Goal: Task Accomplishment & Management: Use online tool/utility

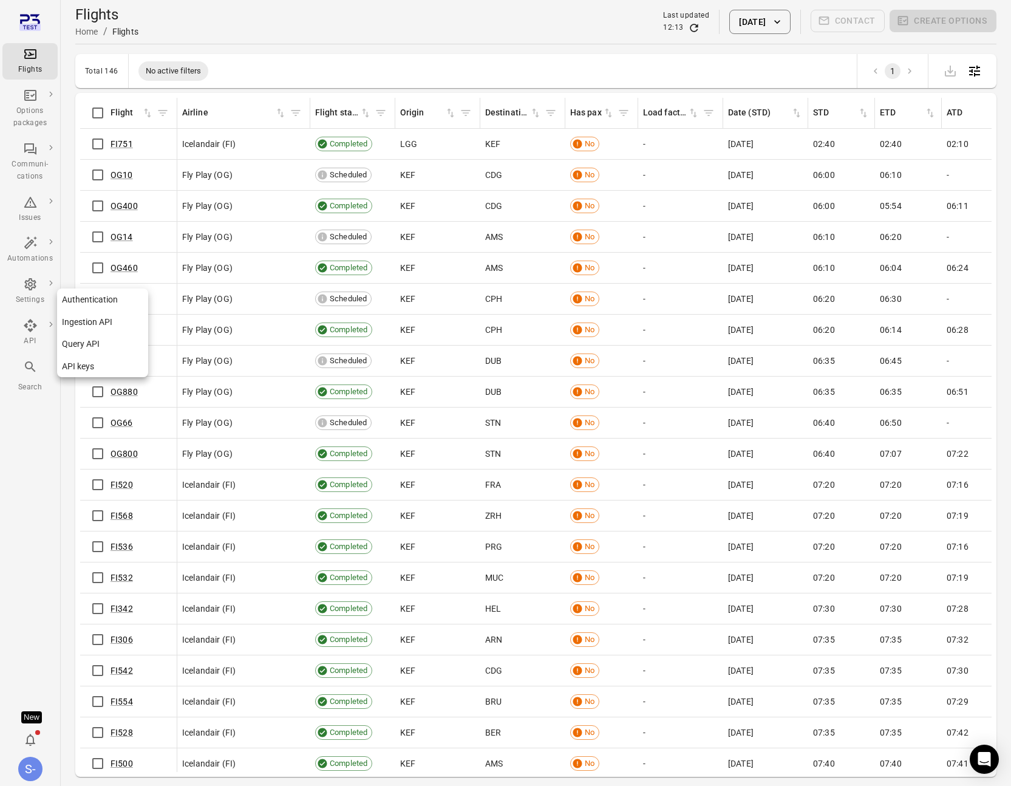
click at [98, 339] on link "Query API" at bounding box center [102, 344] width 91 height 22
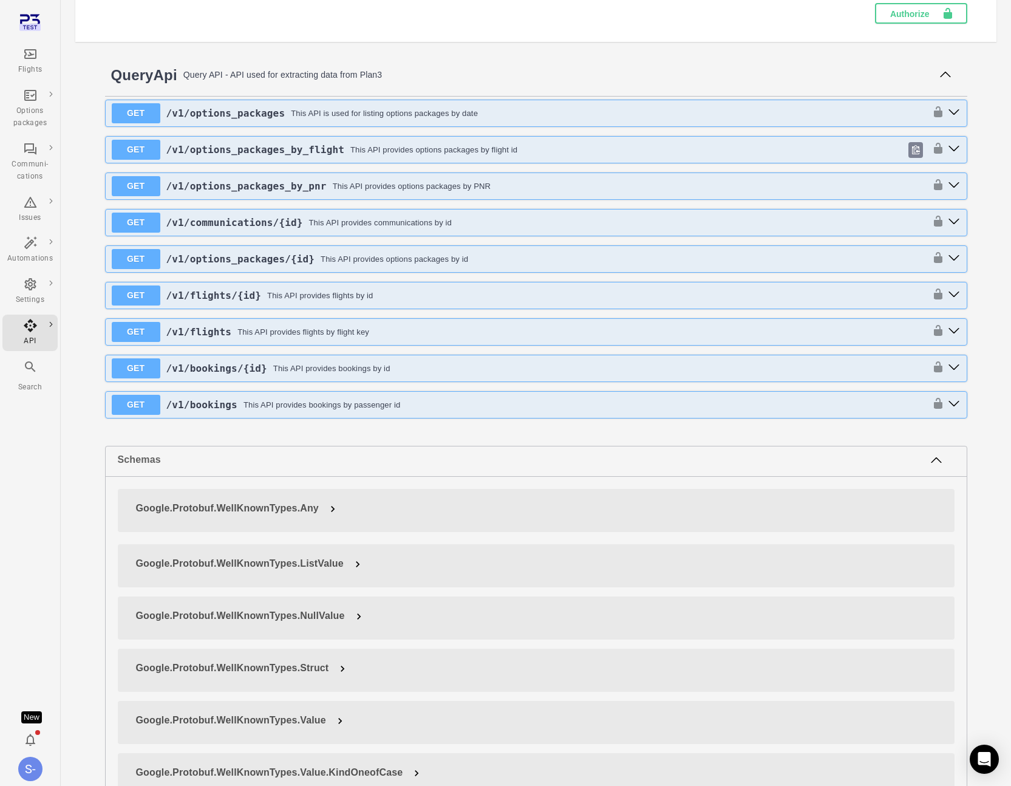
scroll to position [352, 0]
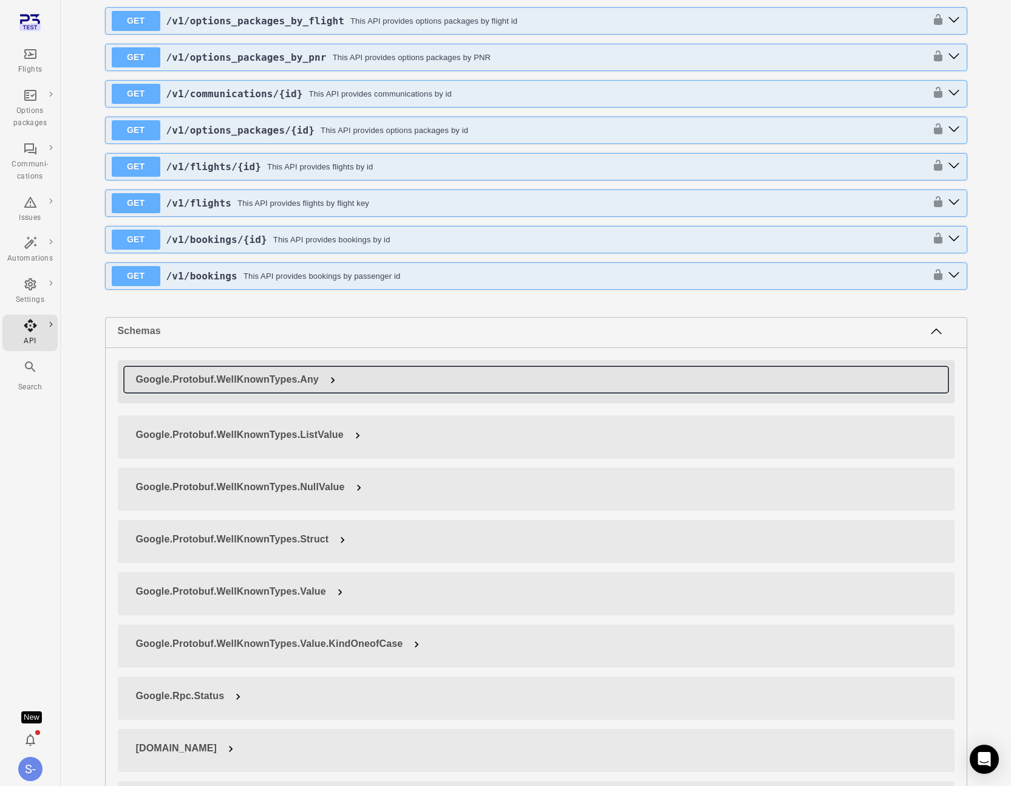
click at [307, 378] on span "Google.Protobuf.WellKnownTypes.Any" at bounding box center [227, 379] width 183 height 10
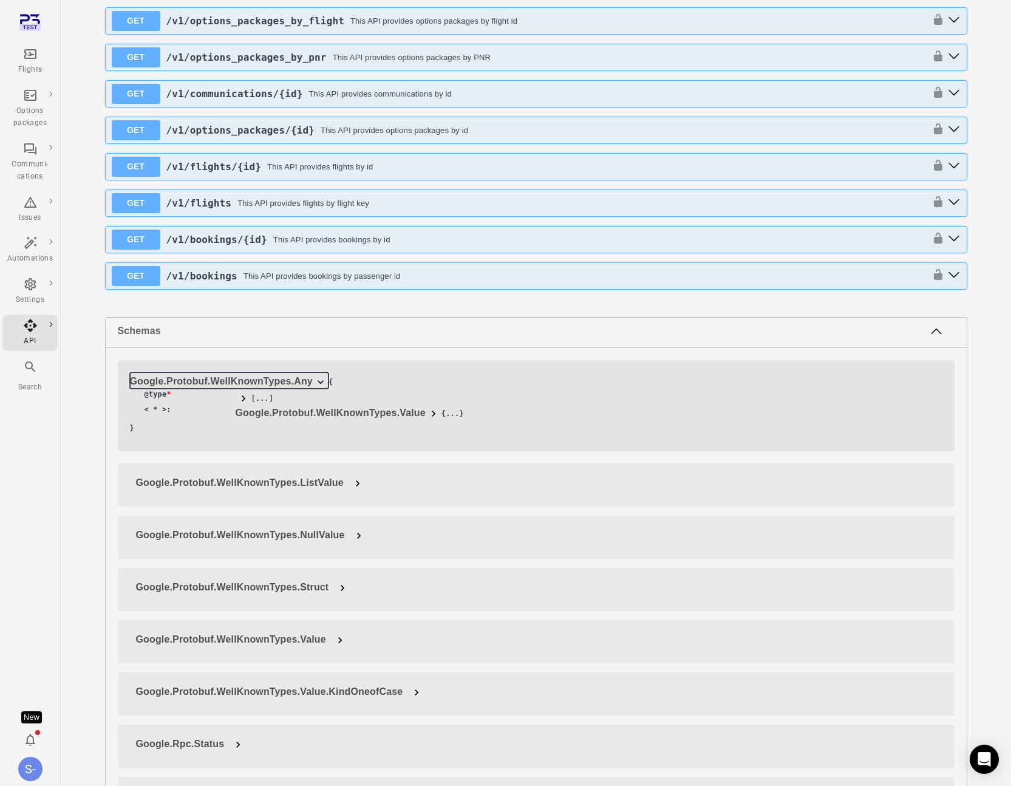
click at [309, 376] on span "Google.Protobuf.WellKnownTypes.Any" at bounding box center [221, 381] width 183 height 10
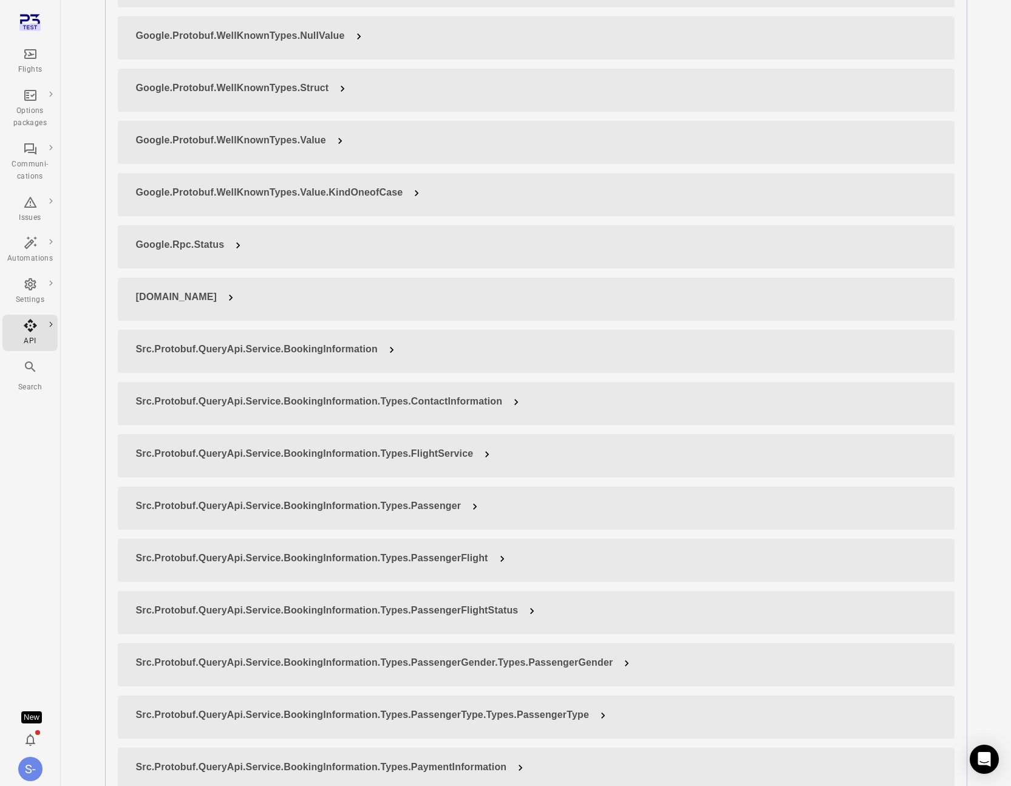
scroll to position [0, 0]
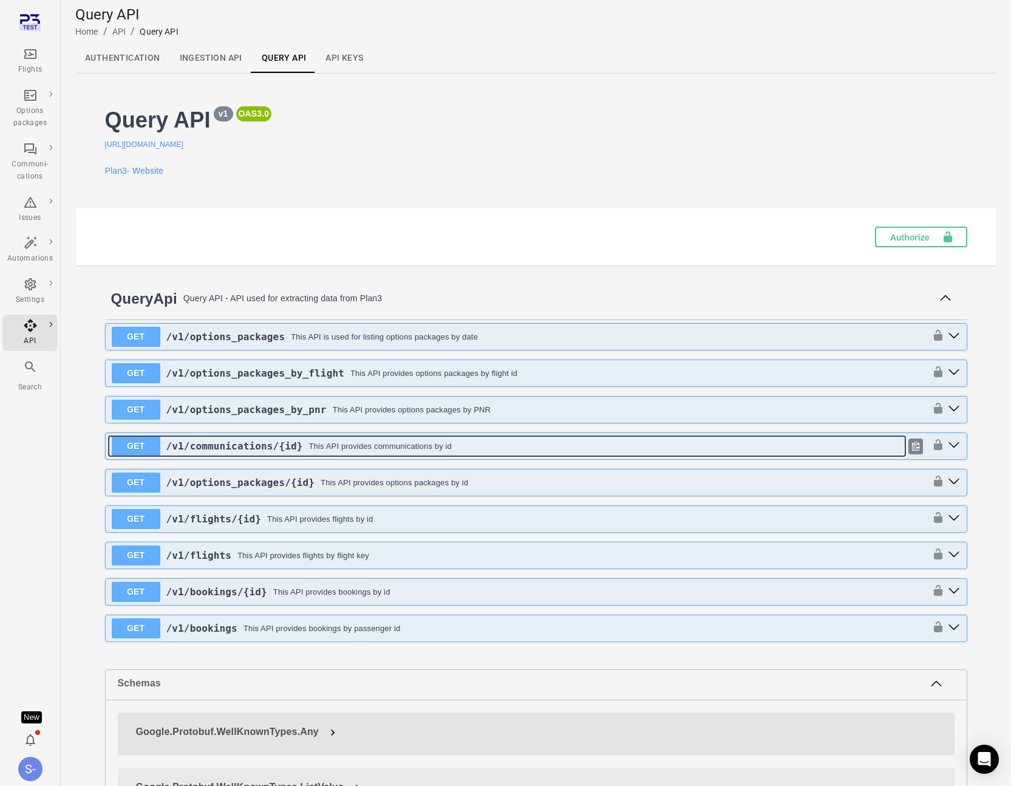
click at [389, 436] on button "GET /v1 /communications /{id} This API provides communications by id" at bounding box center [507, 446] width 797 height 20
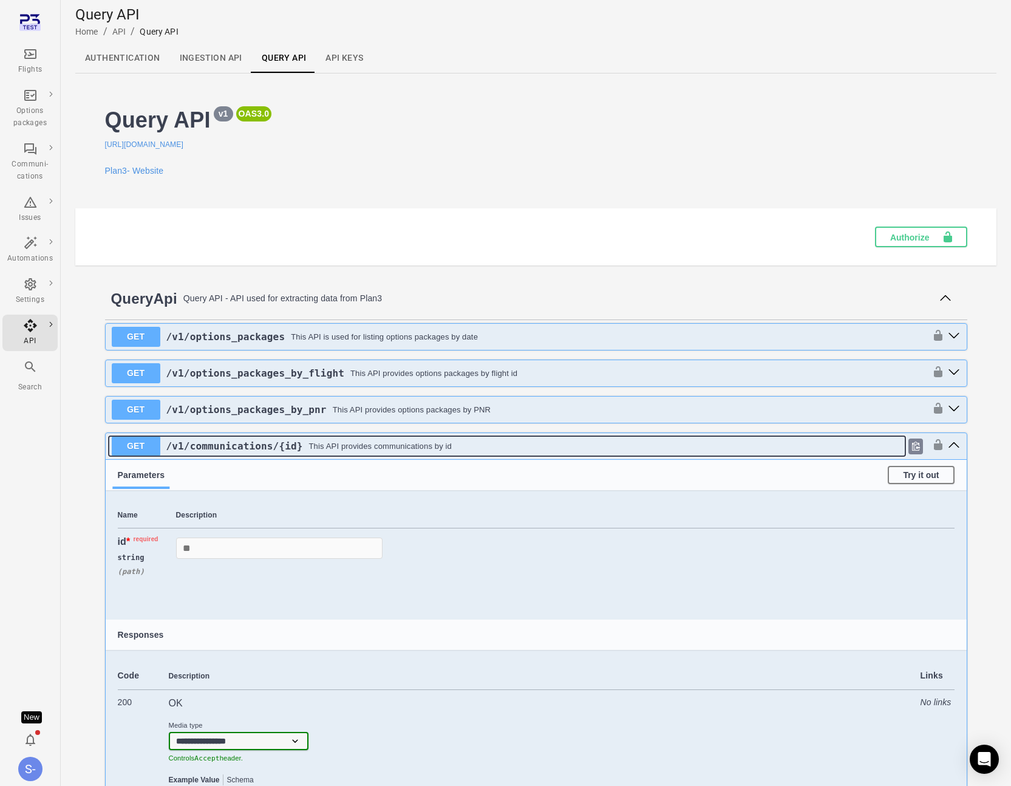
click at [389, 436] on button "GET /v1 /communications /{id} This API provides communications by id" at bounding box center [507, 446] width 797 height 20
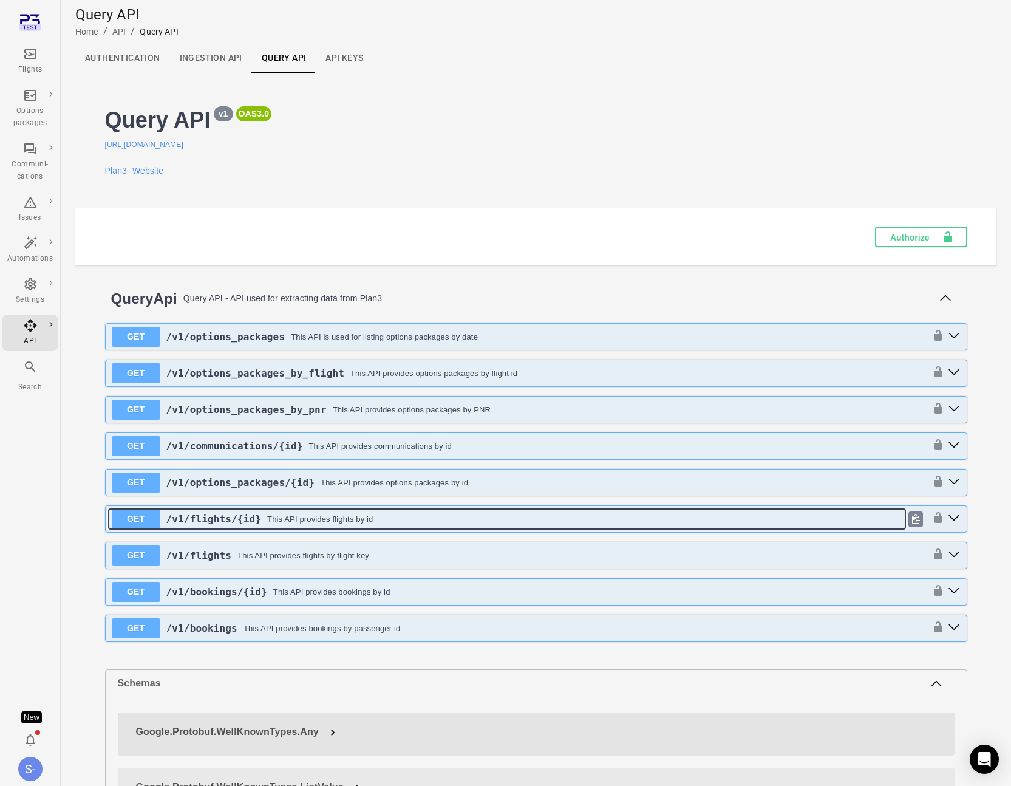
click at [307, 525] on div "/v1 /flights /{id} This API provides flights by id" at bounding box center [531, 519] width 742 height 15
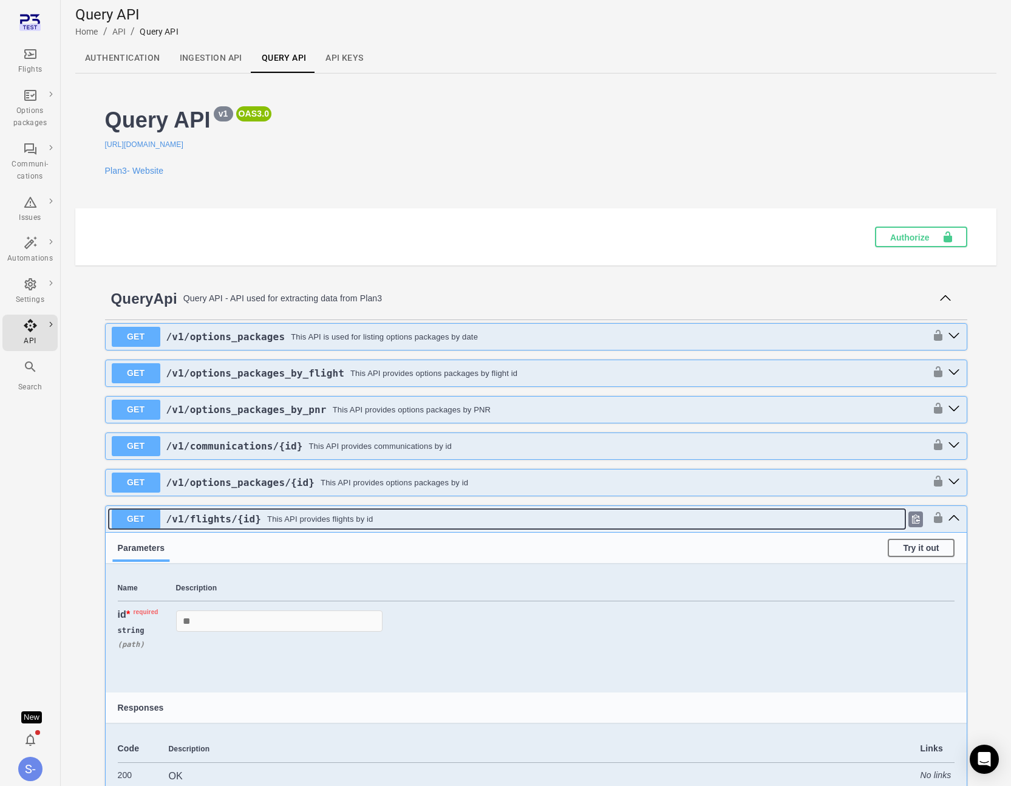
click at [307, 525] on div "/v1 /flights /{id} This API provides flights by id" at bounding box center [531, 519] width 742 height 15
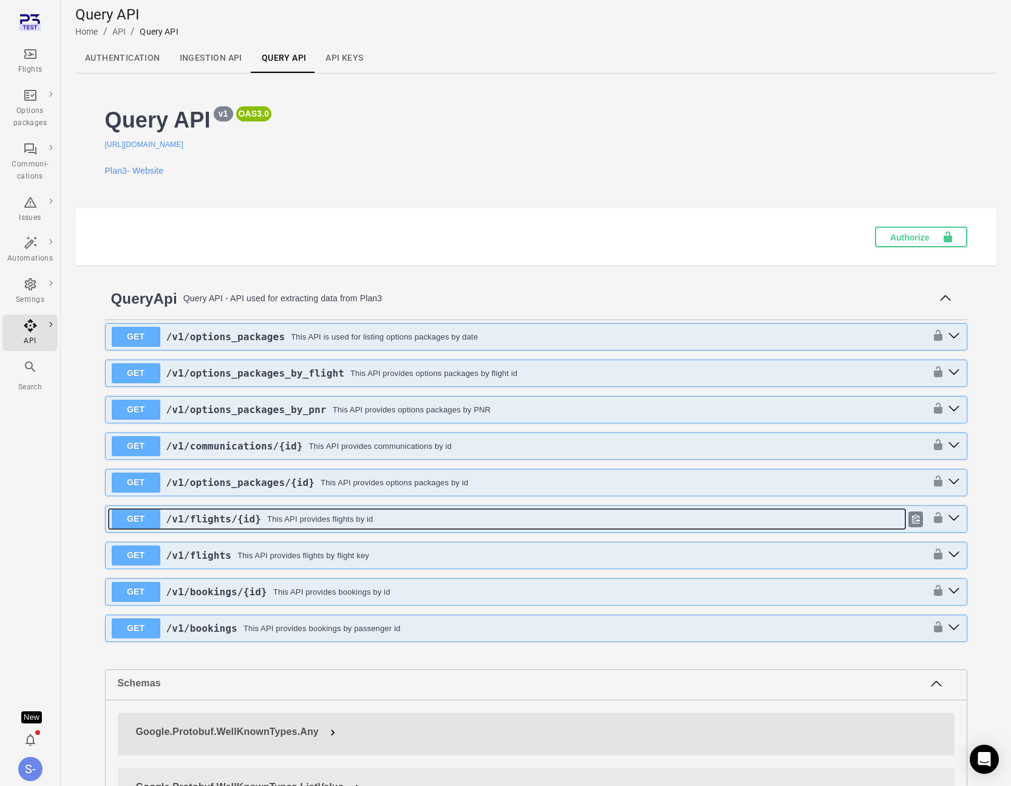
click at [307, 525] on div "/v1 /flights /{id} This API provides flights by id" at bounding box center [531, 519] width 742 height 15
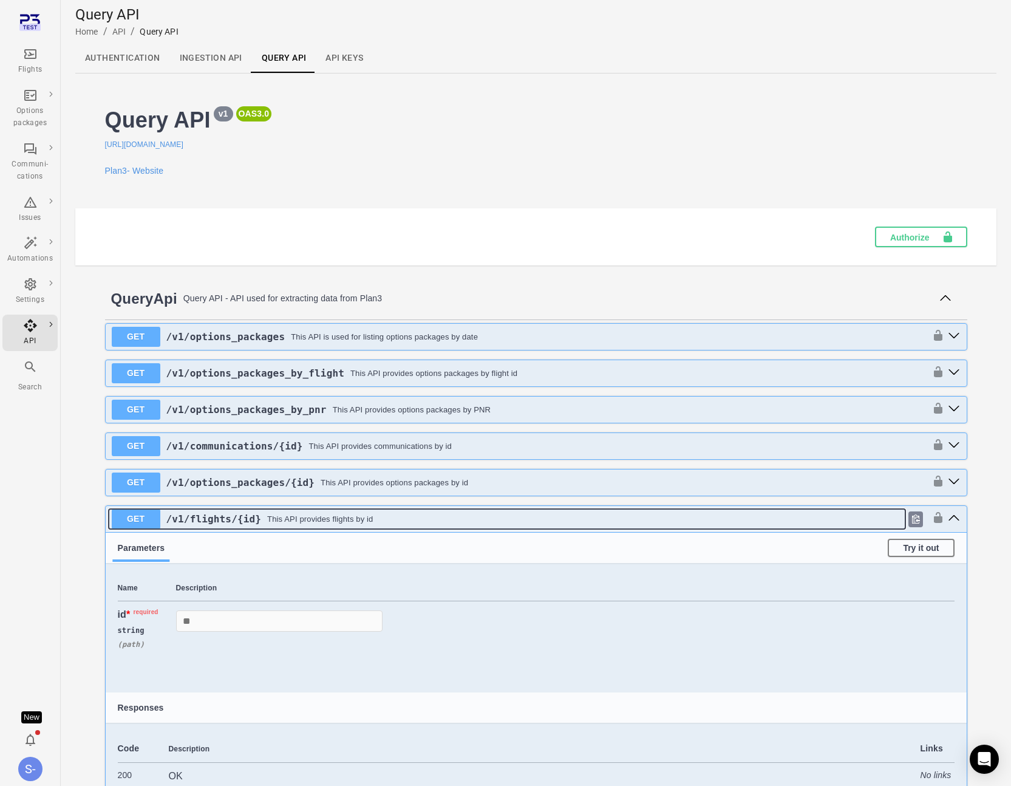
click at [307, 525] on div "/v1 /flights /{id} This API provides flights by id" at bounding box center [531, 519] width 742 height 15
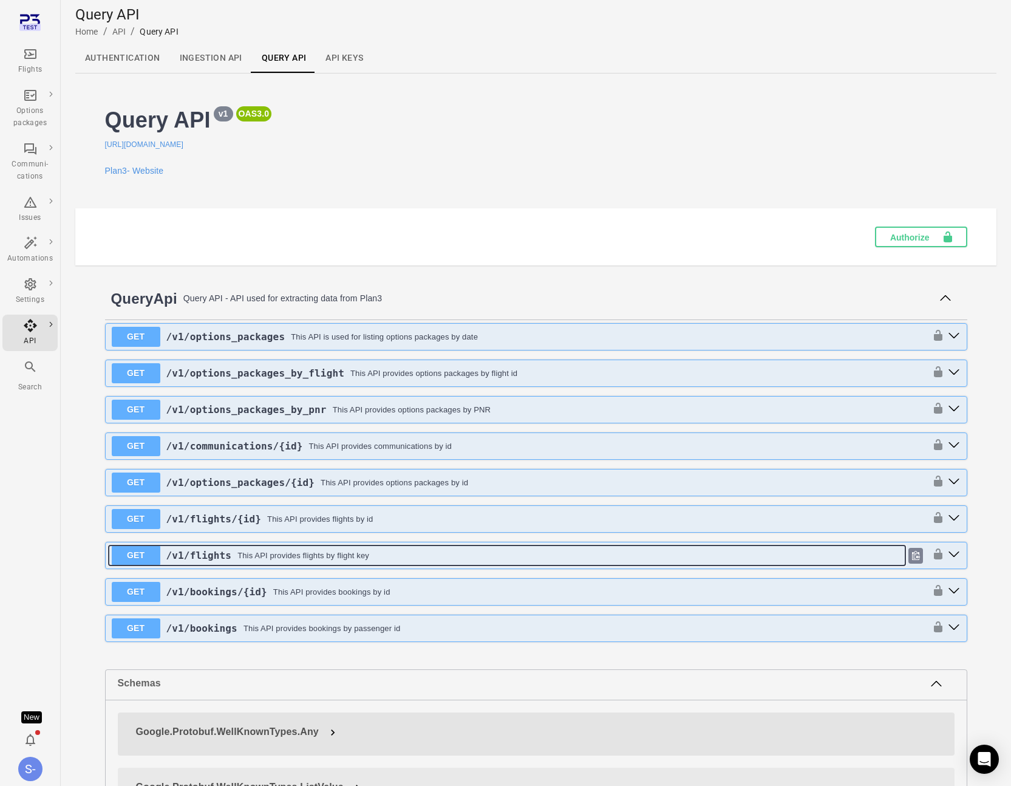
click at [274, 562] on button "GET /v1 /flights This API provides flights by flight key" at bounding box center [507, 555] width 797 height 20
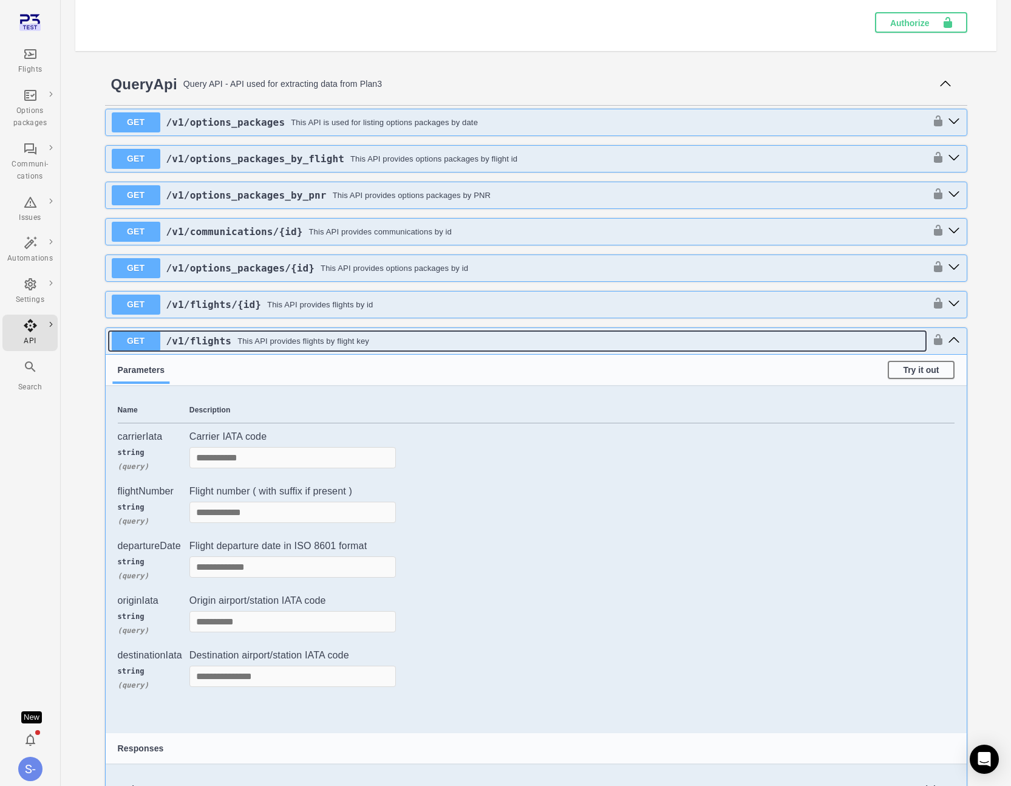
scroll to position [237, 0]
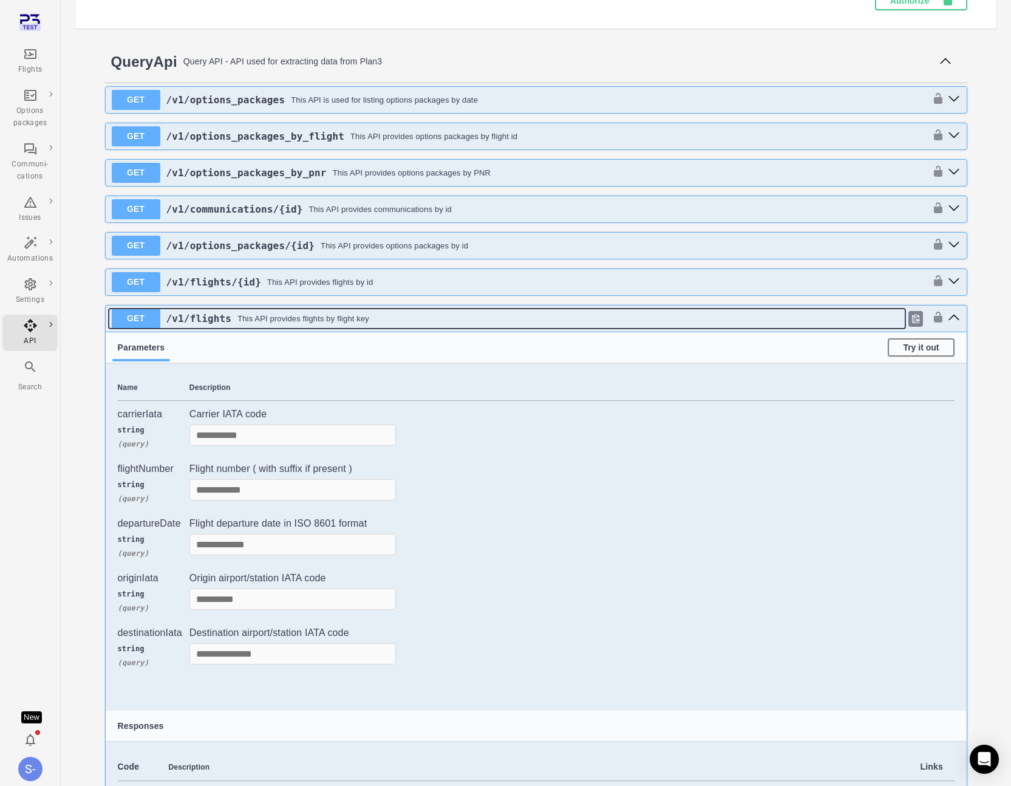
click at [264, 321] on div "This API provides flights by flight key" at bounding box center [303, 319] width 132 height 12
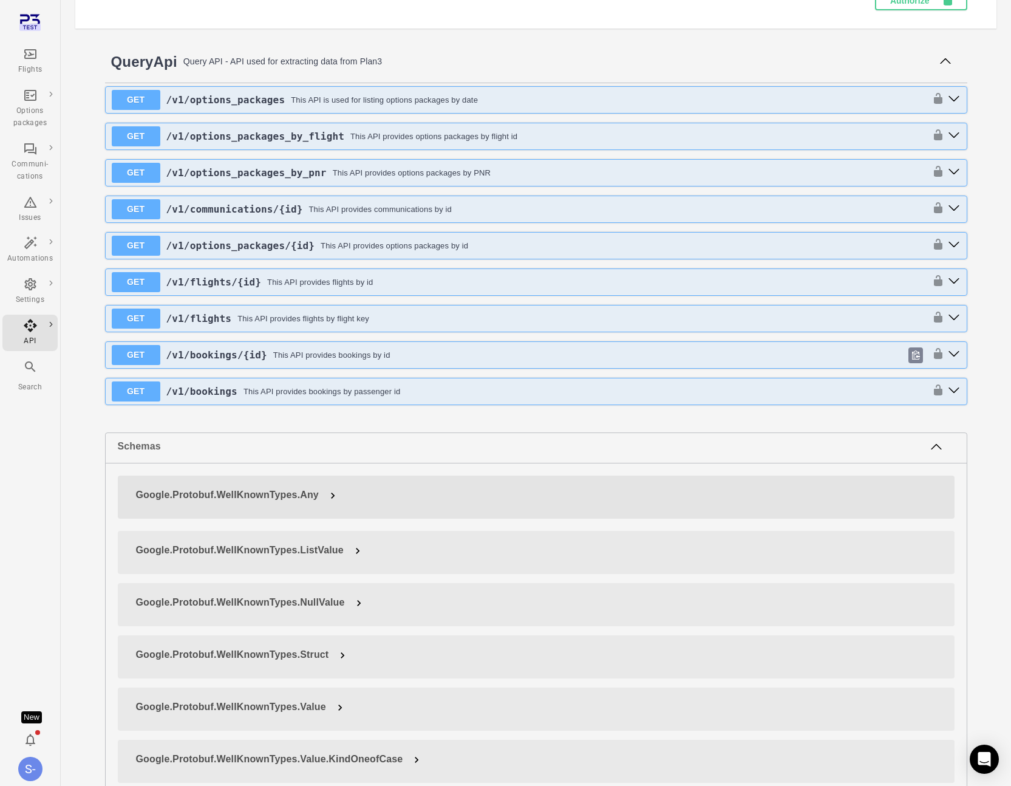
click at [243, 344] on div "GET /v1 /bookings /{id} This API provides bookings by id" at bounding box center [536, 355] width 861 height 26
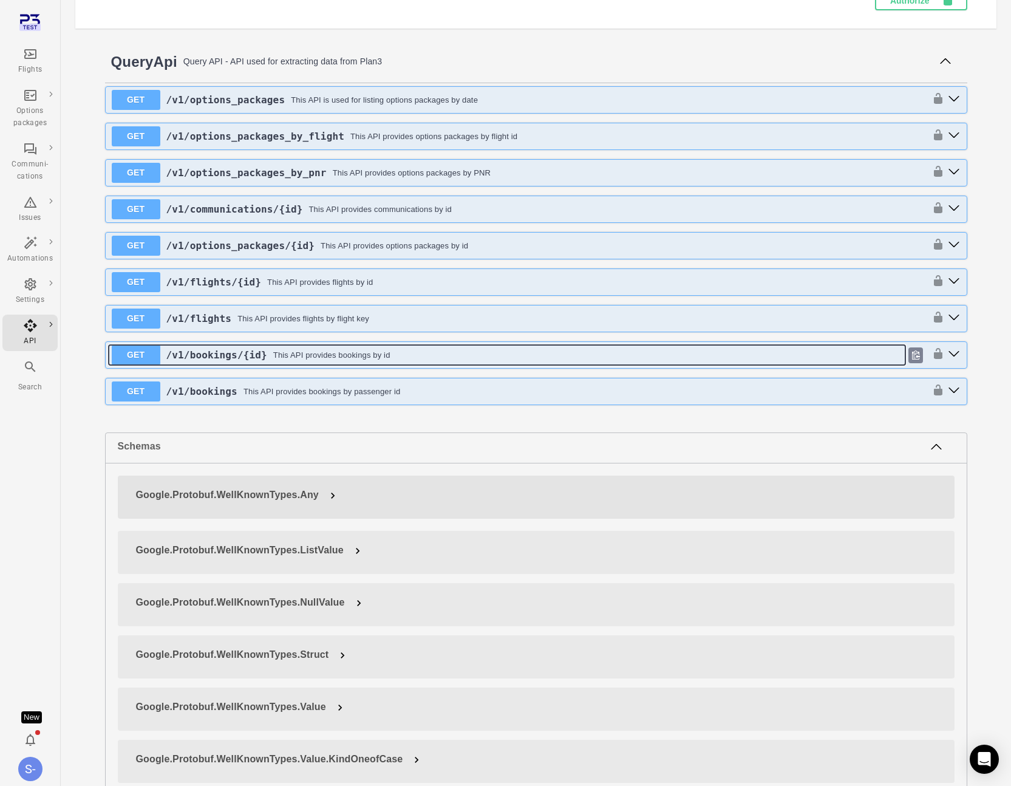
click at [233, 361] on link "/v1 /bookings /{id}" at bounding box center [216, 355] width 101 height 15
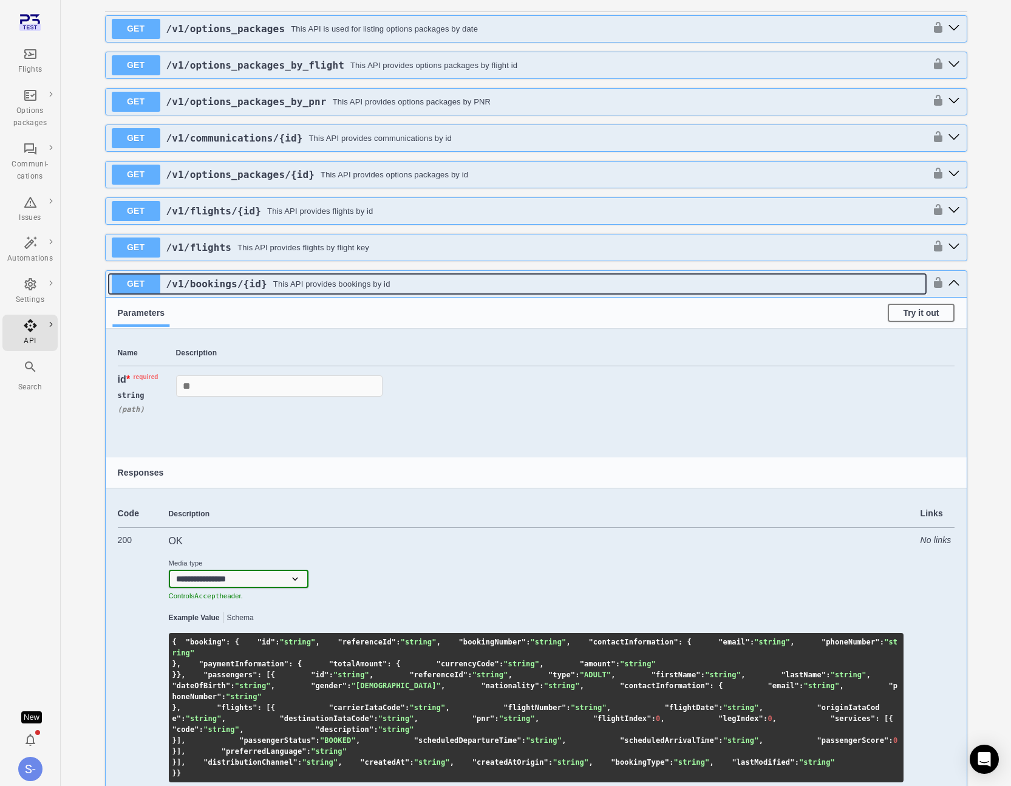
scroll to position [213, 0]
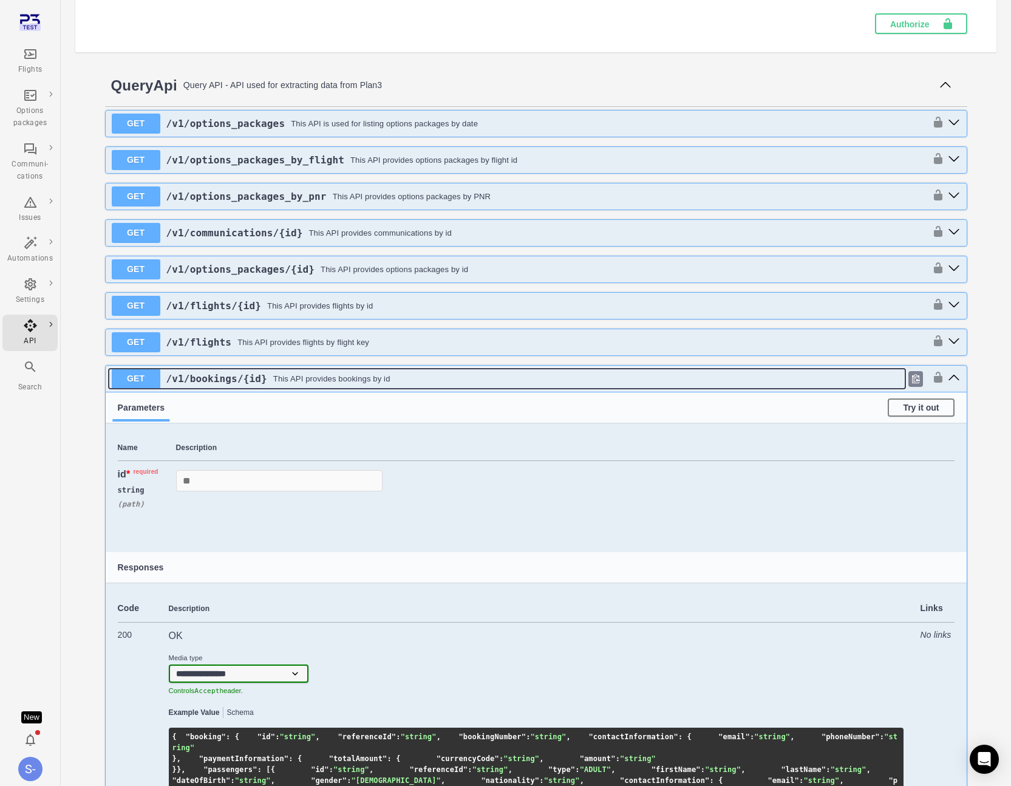
click at [257, 375] on span "/v1 /bookings /{id}" at bounding box center [216, 379] width 101 height 12
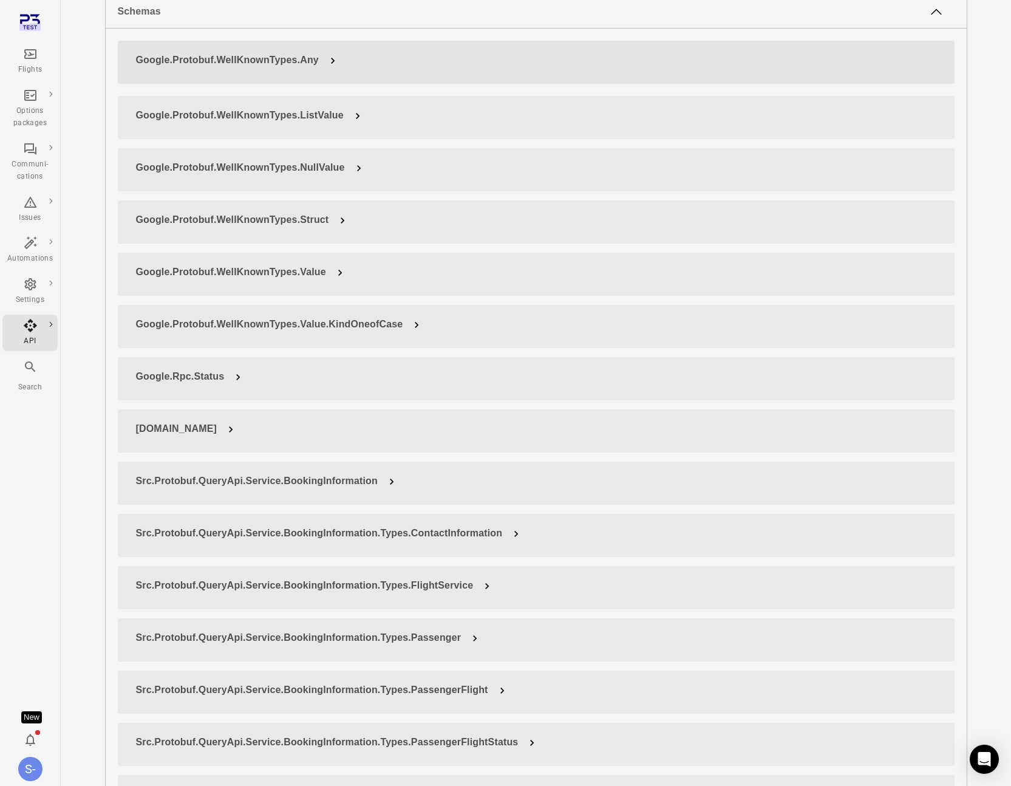
scroll to position [0, 0]
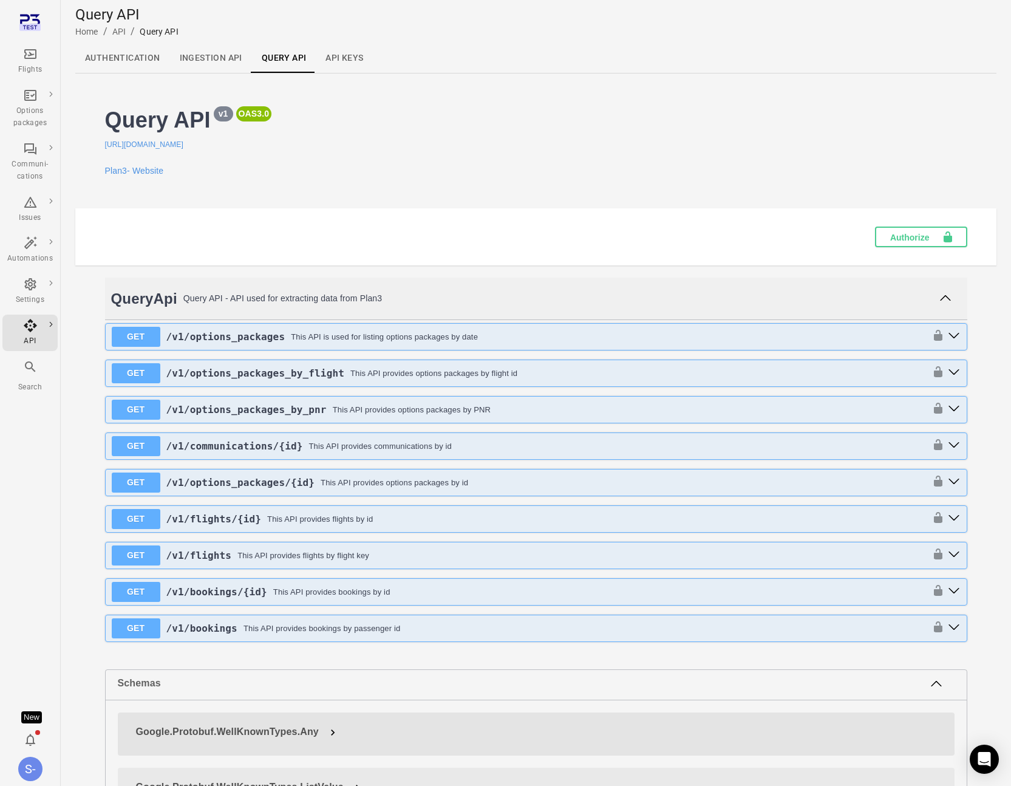
click at [408, 296] on p "Query API - API used for extracting data from Plan3" at bounding box center [556, 298] width 746 height 13
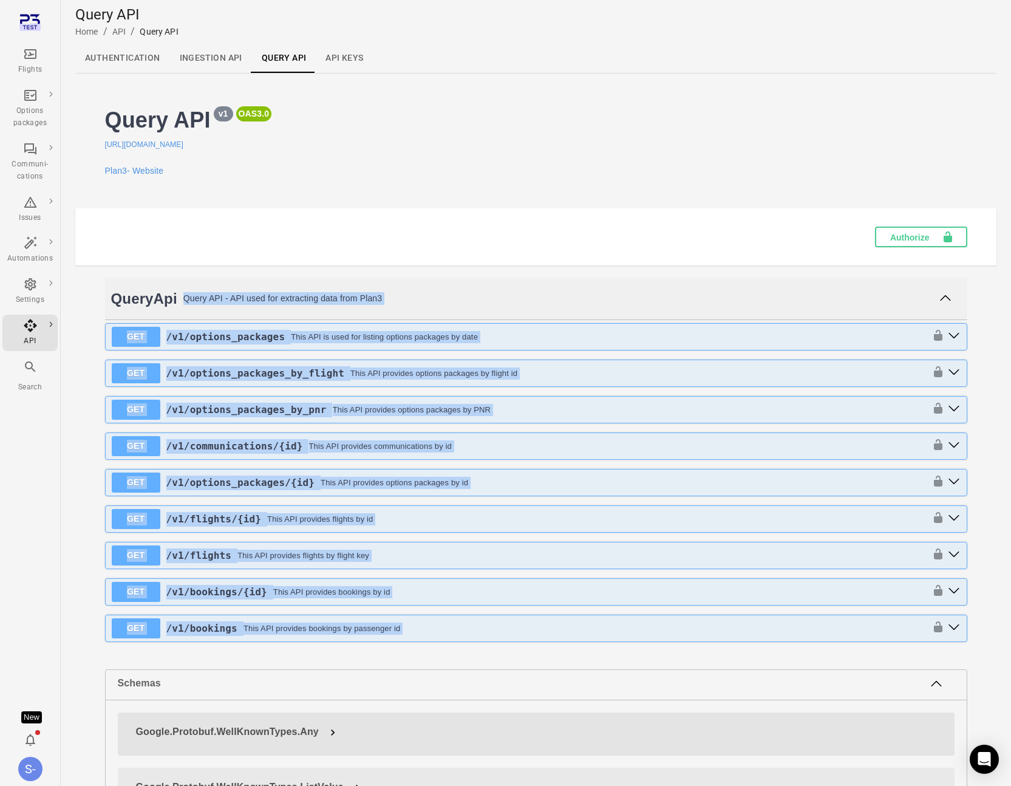
click at [408, 296] on p "Query API - API used for extracting data from Plan3" at bounding box center [556, 298] width 746 height 13
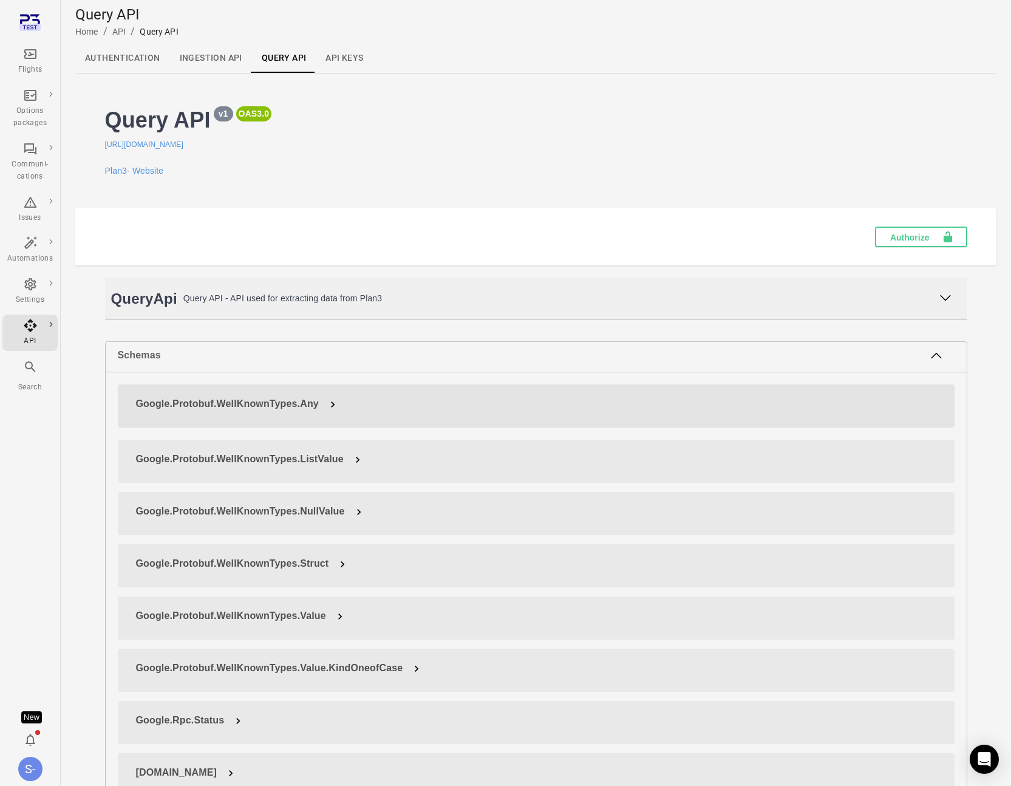
click at [454, 298] on p "Query API - API used for extracting data from Plan3" at bounding box center [556, 298] width 746 height 13
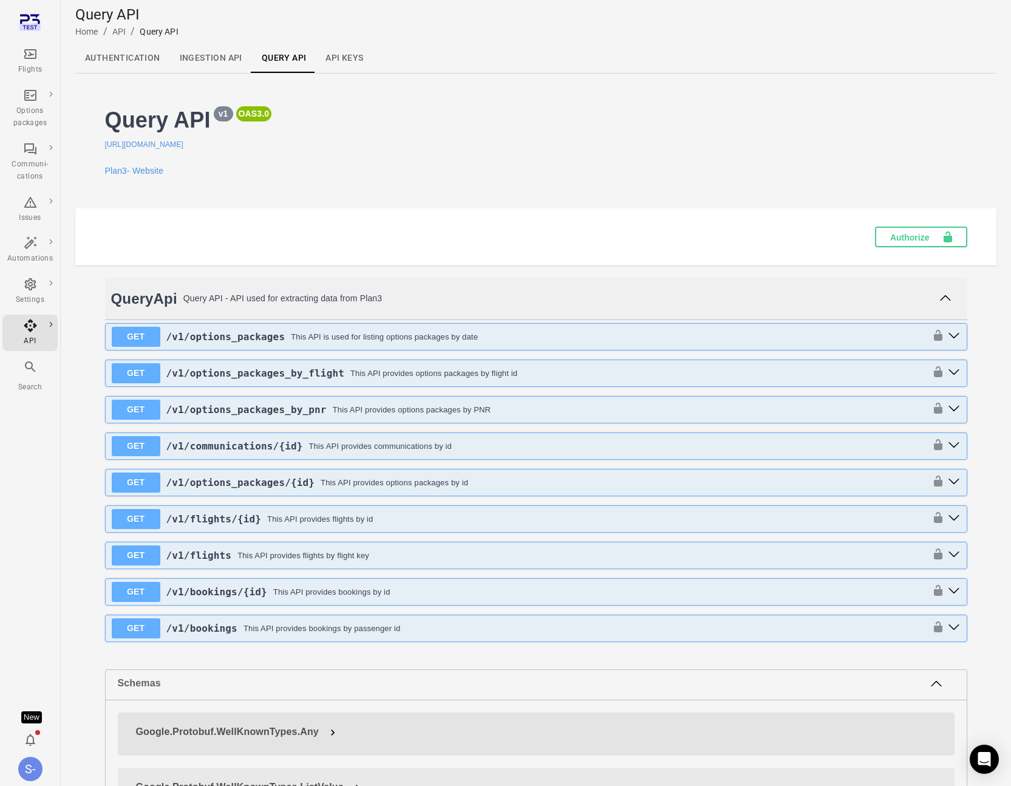
click at [934, 299] on button at bounding box center [945, 299] width 19 height 18
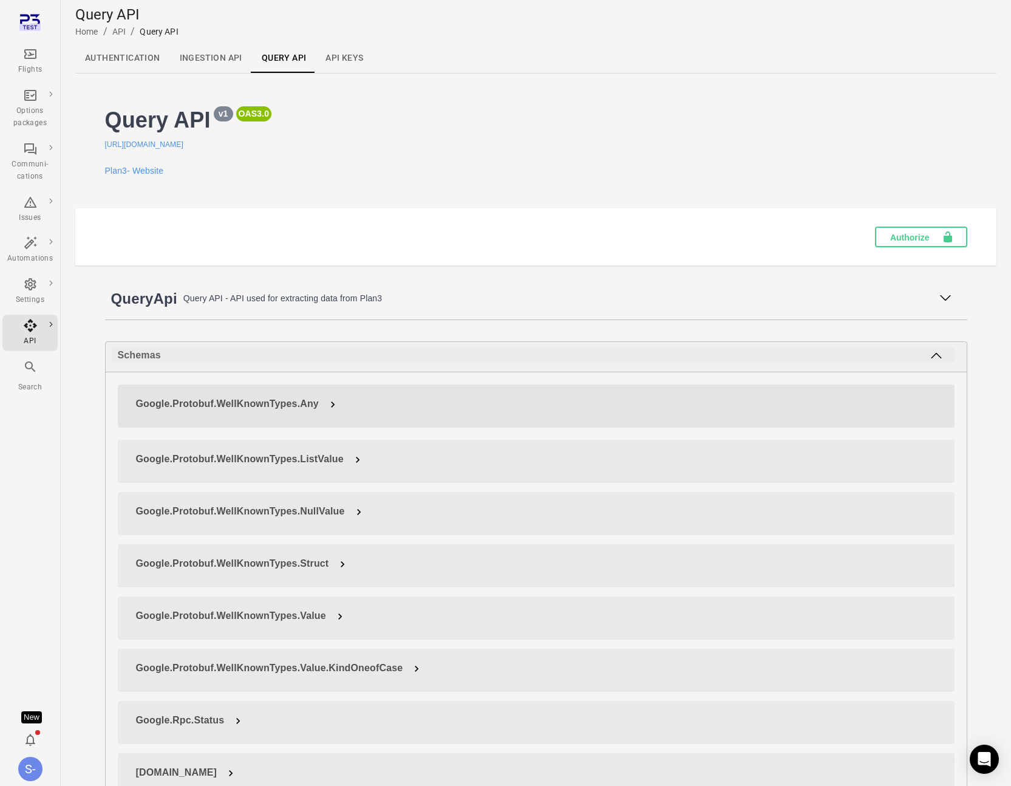
click at [934, 358] on h4 "Schemas" at bounding box center [536, 357] width 861 height 30
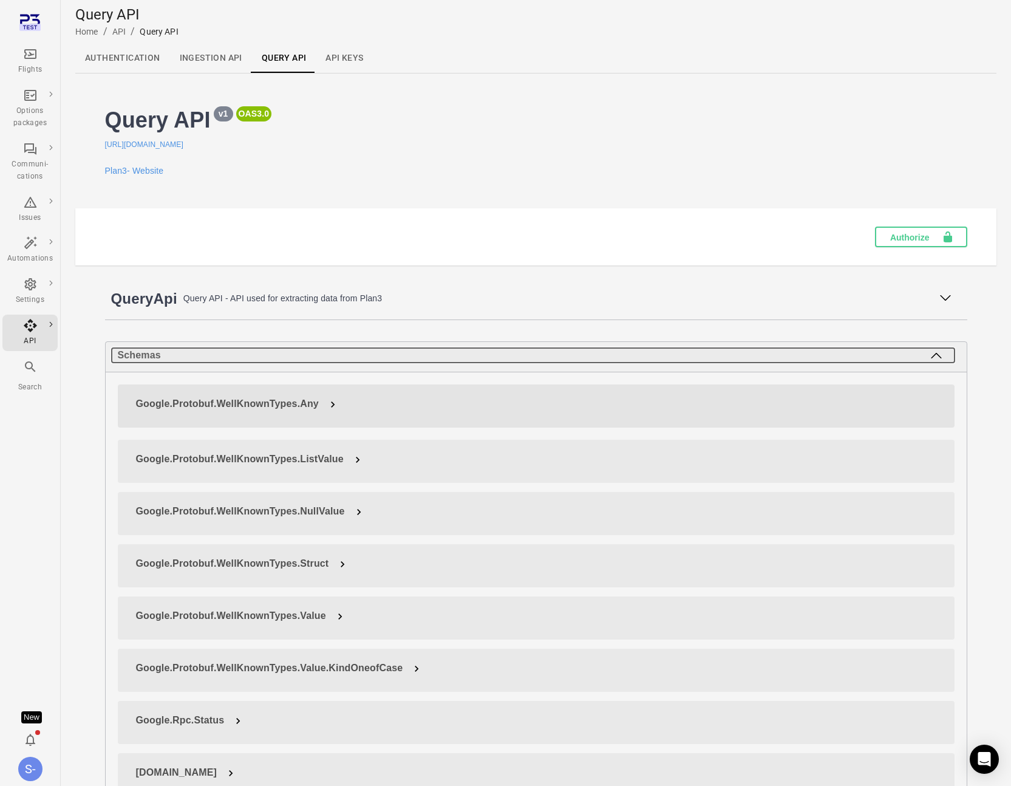
click at [934, 358] on icon at bounding box center [936, 355] width 12 height 12
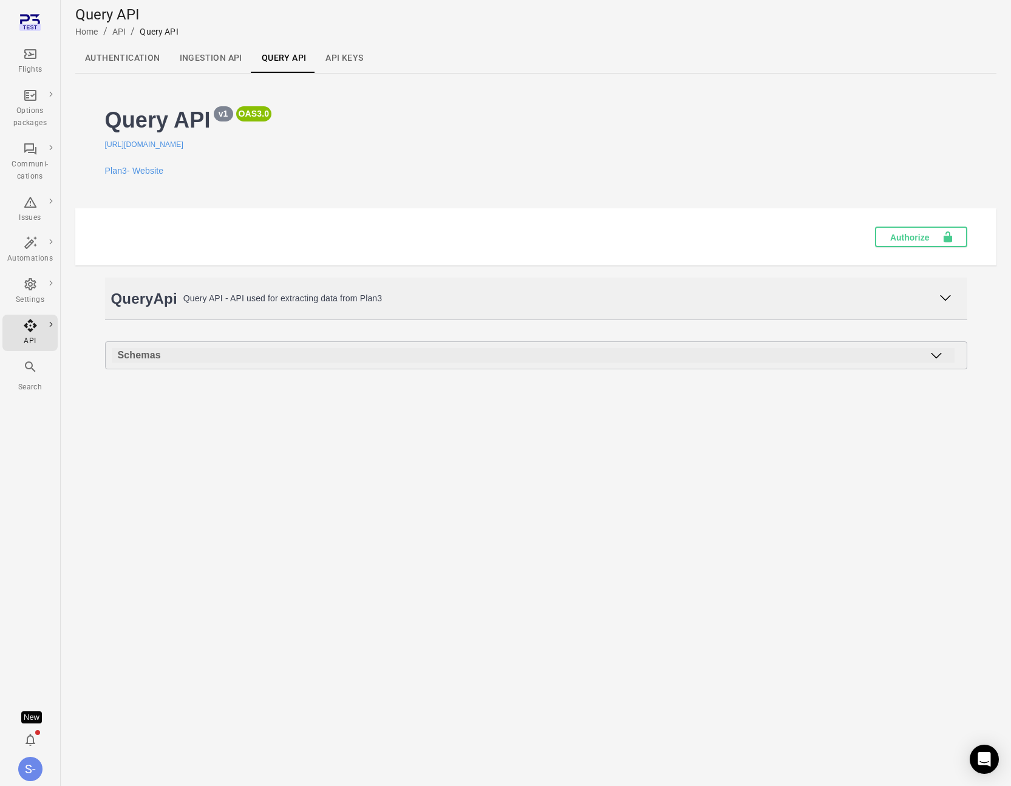
click at [934, 301] on icon at bounding box center [945, 297] width 12 height 12
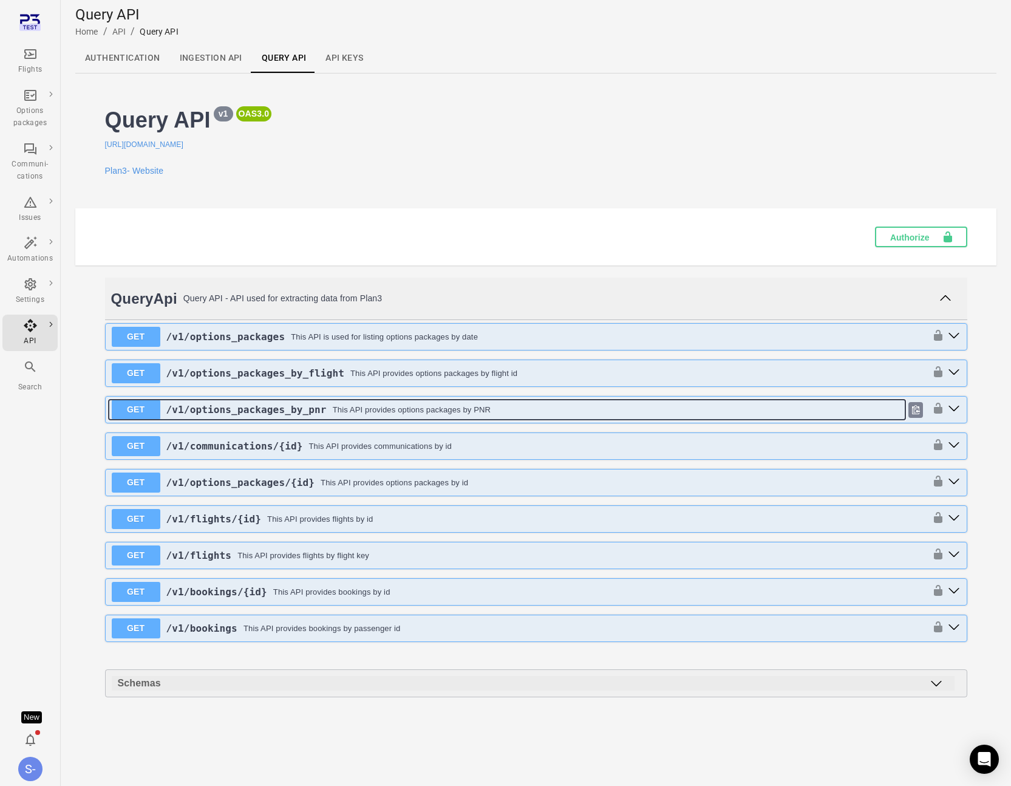
click at [319, 407] on span "/v1 /options_packages_by_pnr" at bounding box center [246, 410] width 160 height 12
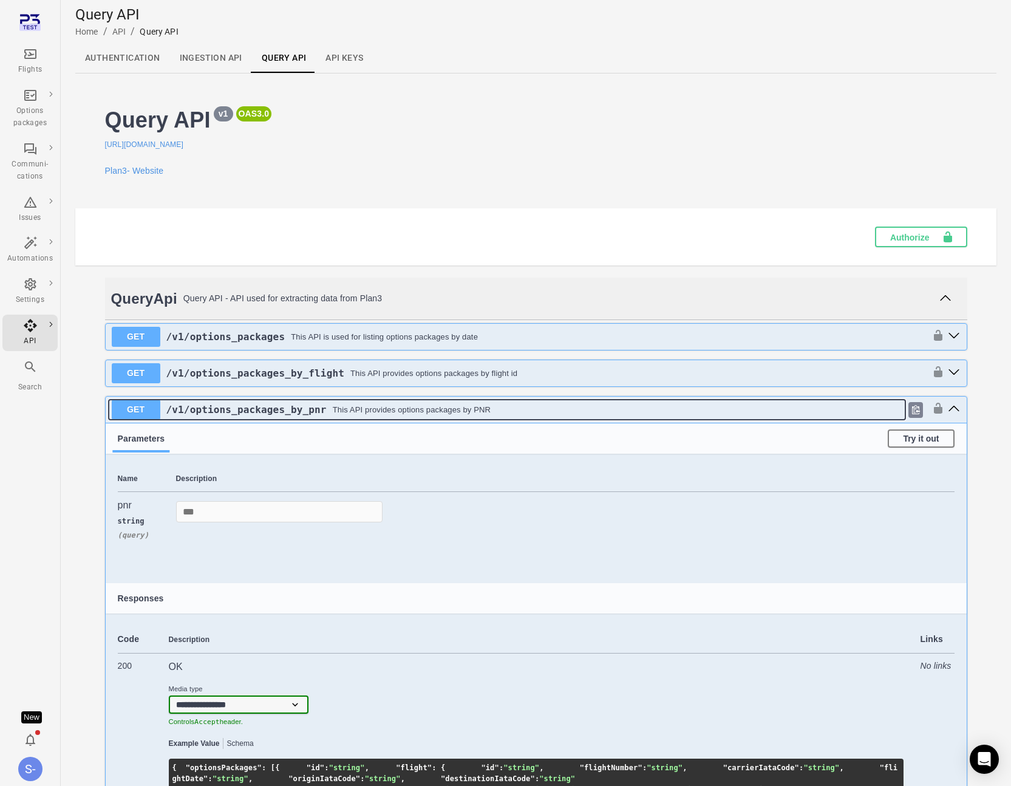
click at [222, 414] on span "/v1 /options_packages_by_pnr" at bounding box center [246, 410] width 160 height 12
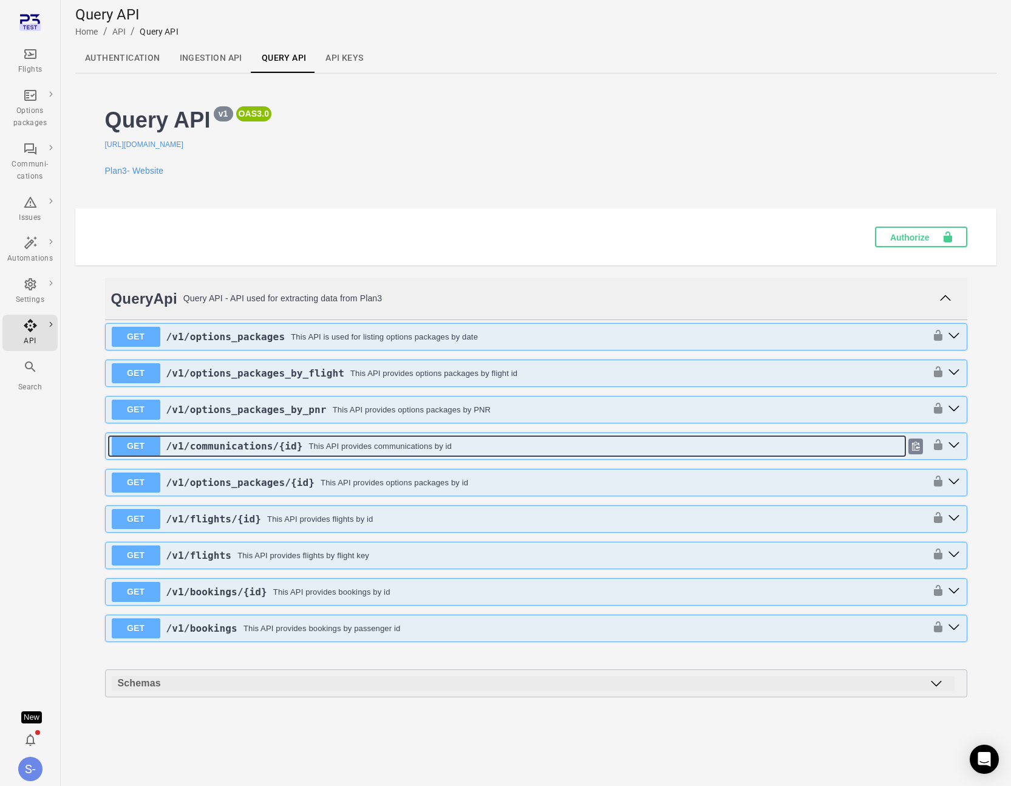
click at [216, 446] on span "/v1 /communications /{id}" at bounding box center [234, 446] width 137 height 12
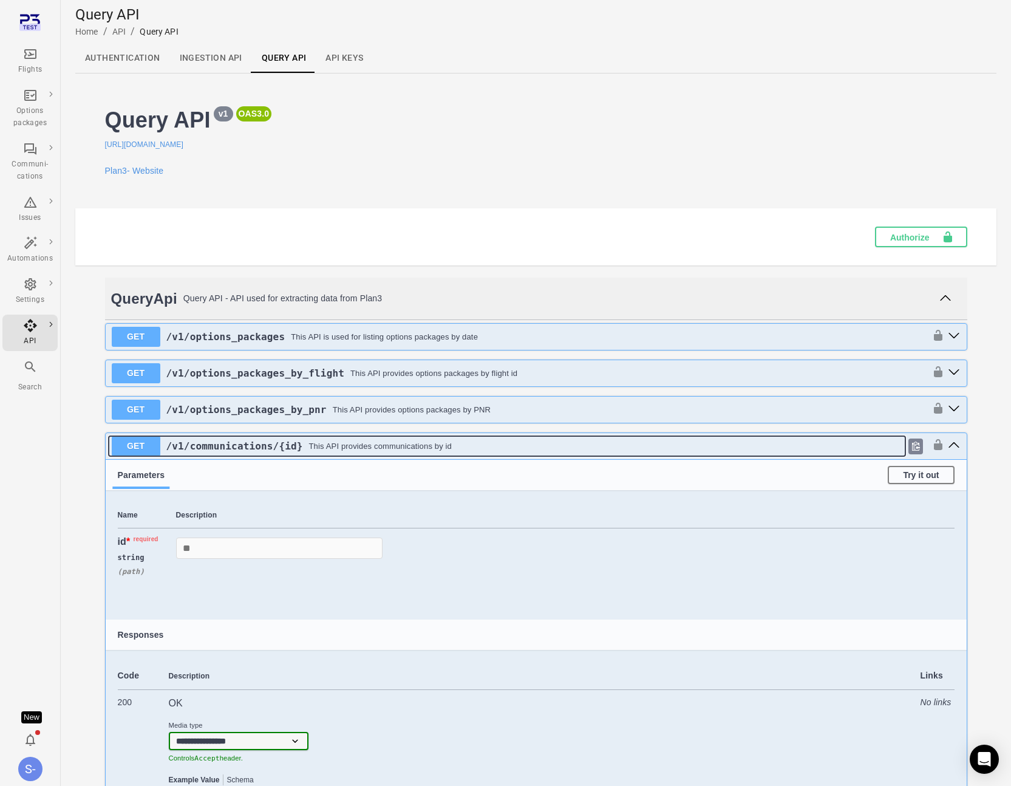
click at [216, 446] on span "/v1 /communications /{id}" at bounding box center [234, 446] width 137 height 12
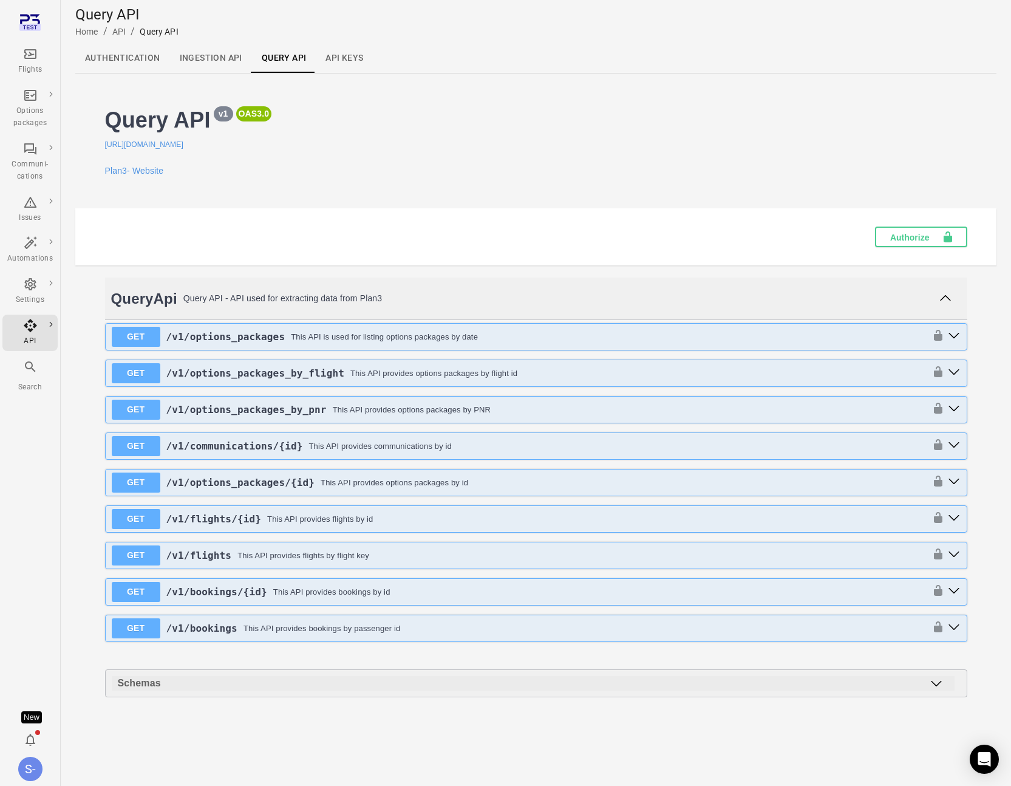
click at [221, 426] on div "GET /v1 /options_packages This API is used for listing options packages by date…" at bounding box center [536, 482] width 862 height 319
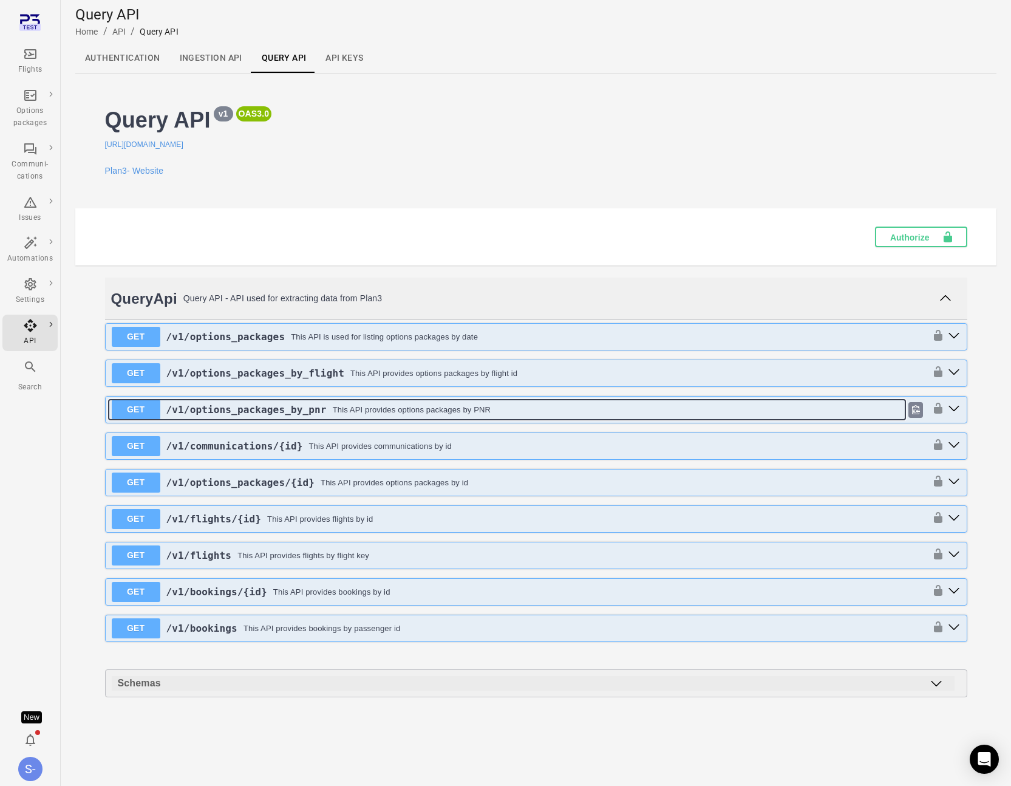
click at [233, 410] on span "/v1 /options_packages_by_pnr" at bounding box center [246, 410] width 160 height 12
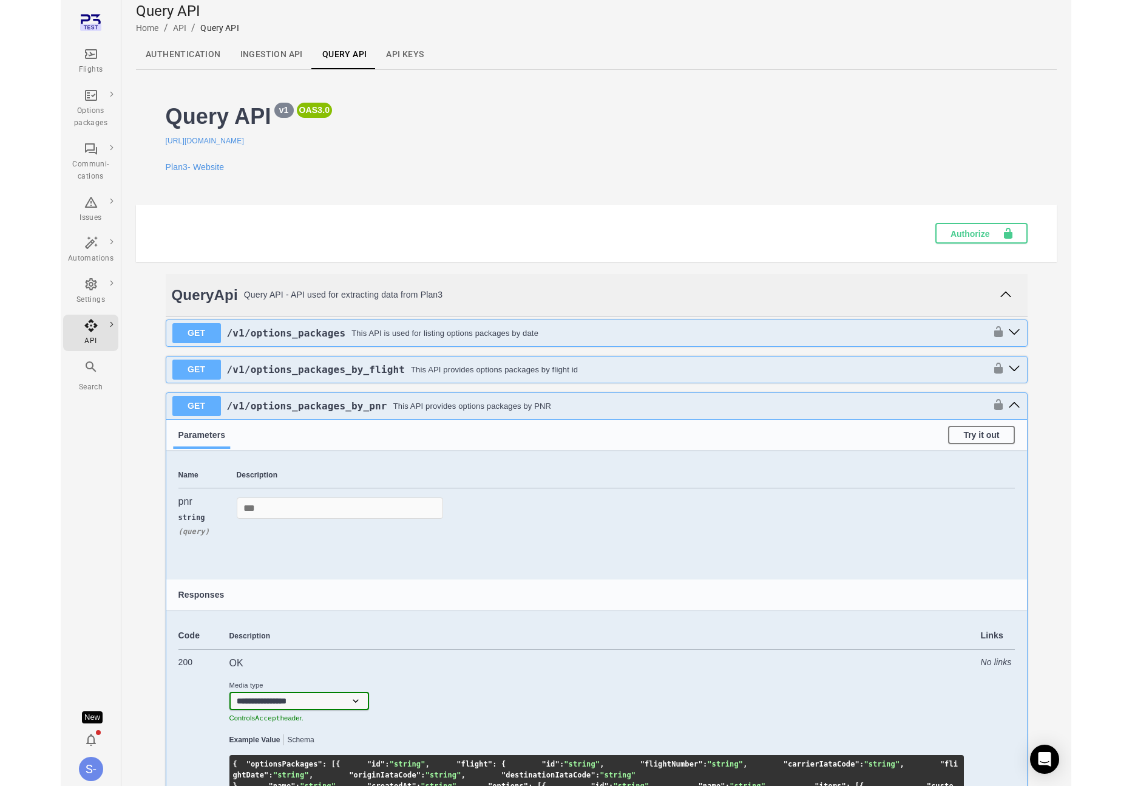
scroll to position [6, 0]
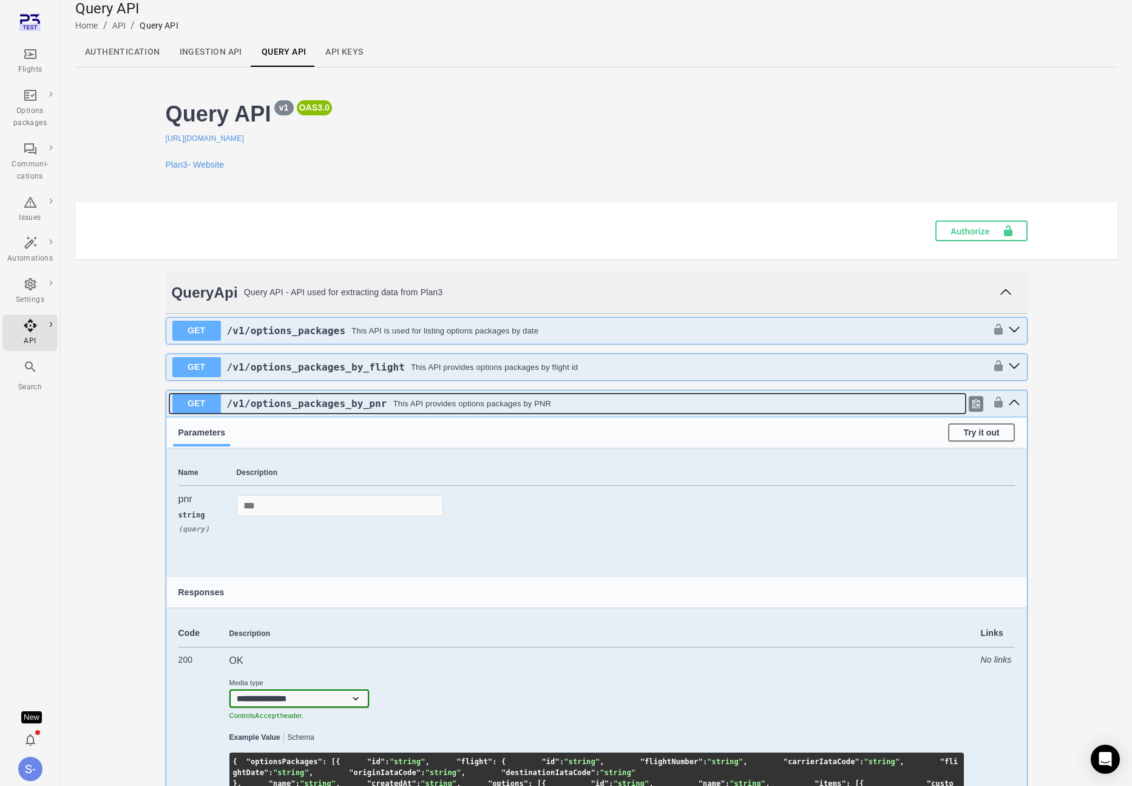
click at [321, 399] on span "/v1 /options_packages_by_pnr" at bounding box center [307, 404] width 160 height 12
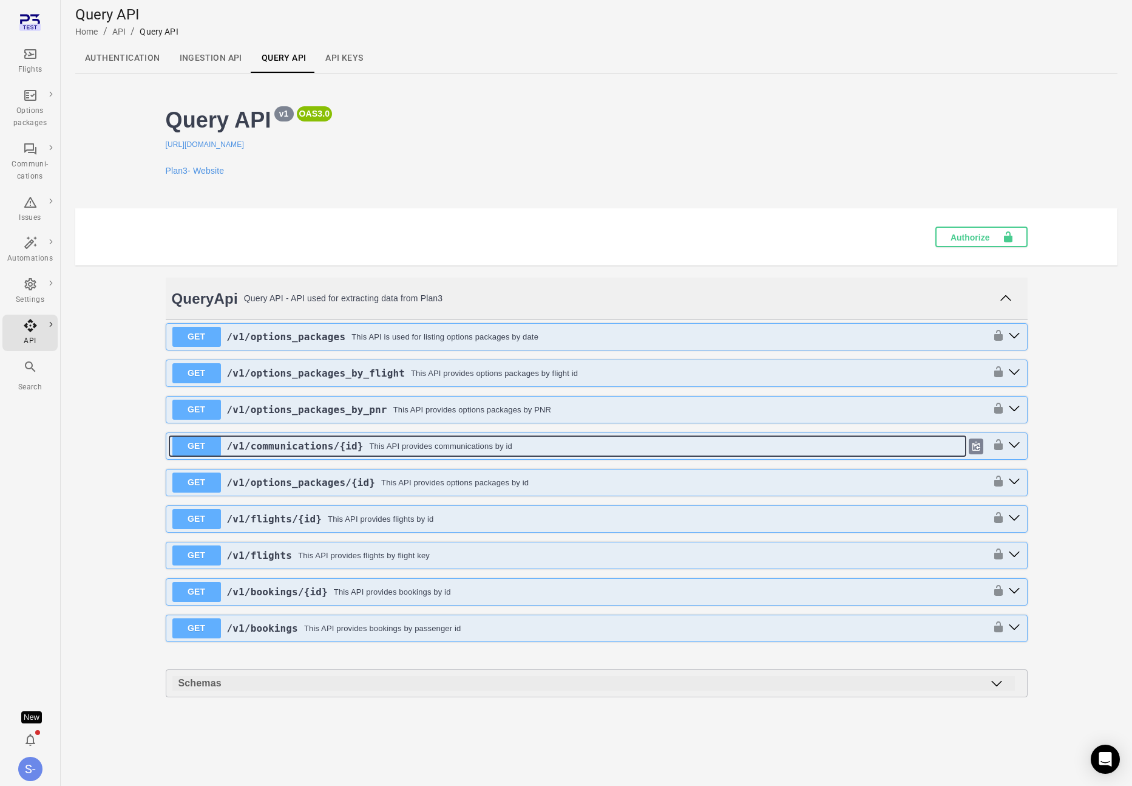
click at [333, 452] on link "/v1 /communications /{id}" at bounding box center [295, 446] width 137 height 15
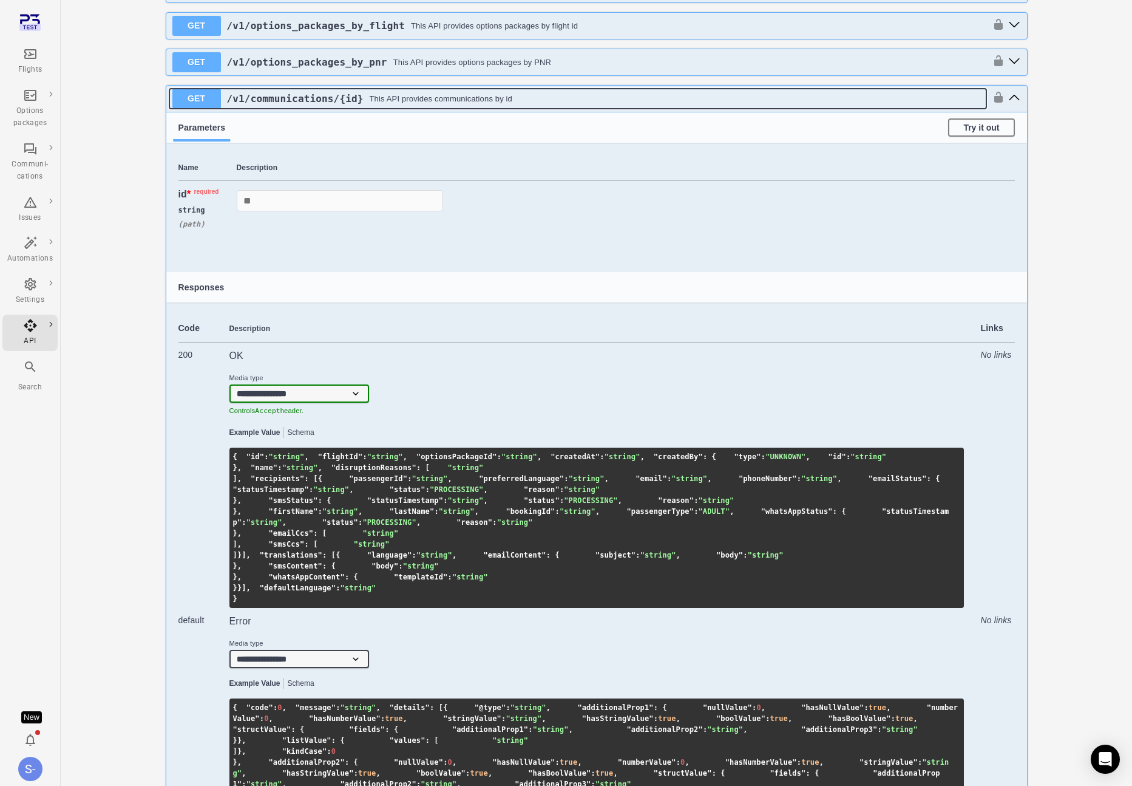
scroll to position [316, 0]
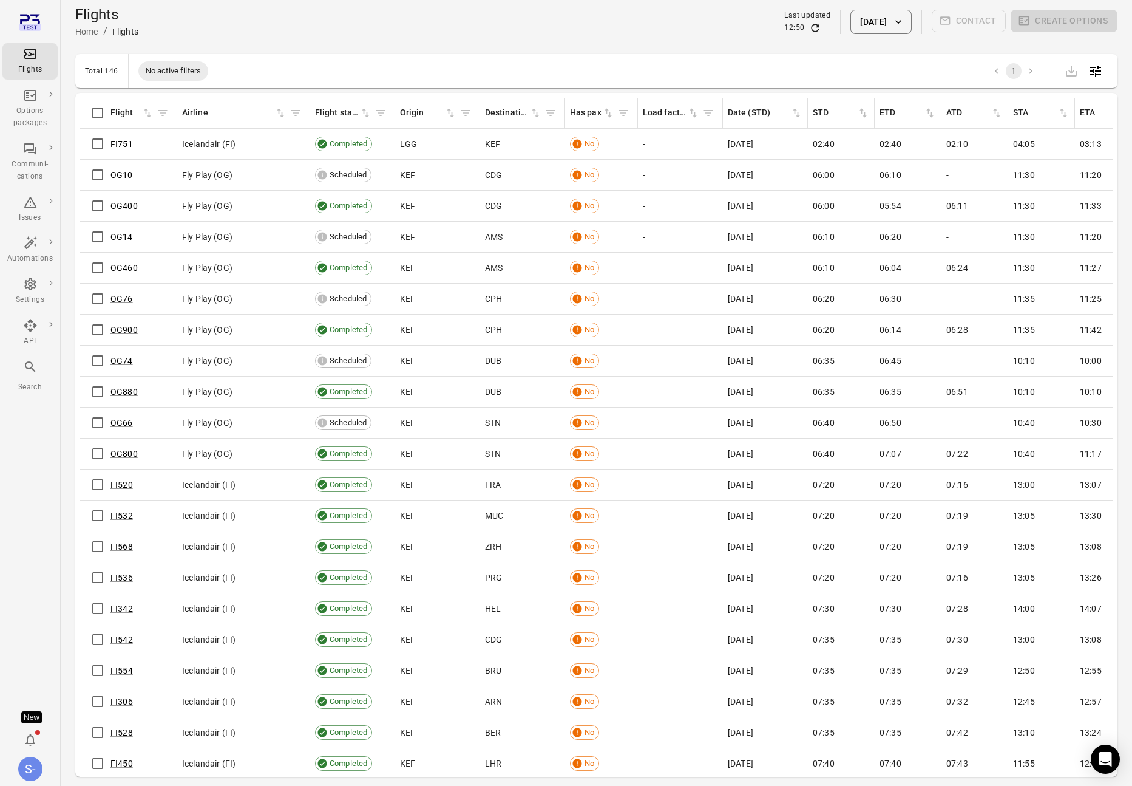
click at [702, 32] on div "Flights Home / Flights Last updated 12:50 8 Sep 2025 Contact Create options" at bounding box center [596, 22] width 1043 height 34
click at [35, 769] on div "S-" at bounding box center [30, 769] width 24 height 24
click at [84, 764] on button "Log out" at bounding box center [92, 765] width 91 height 22
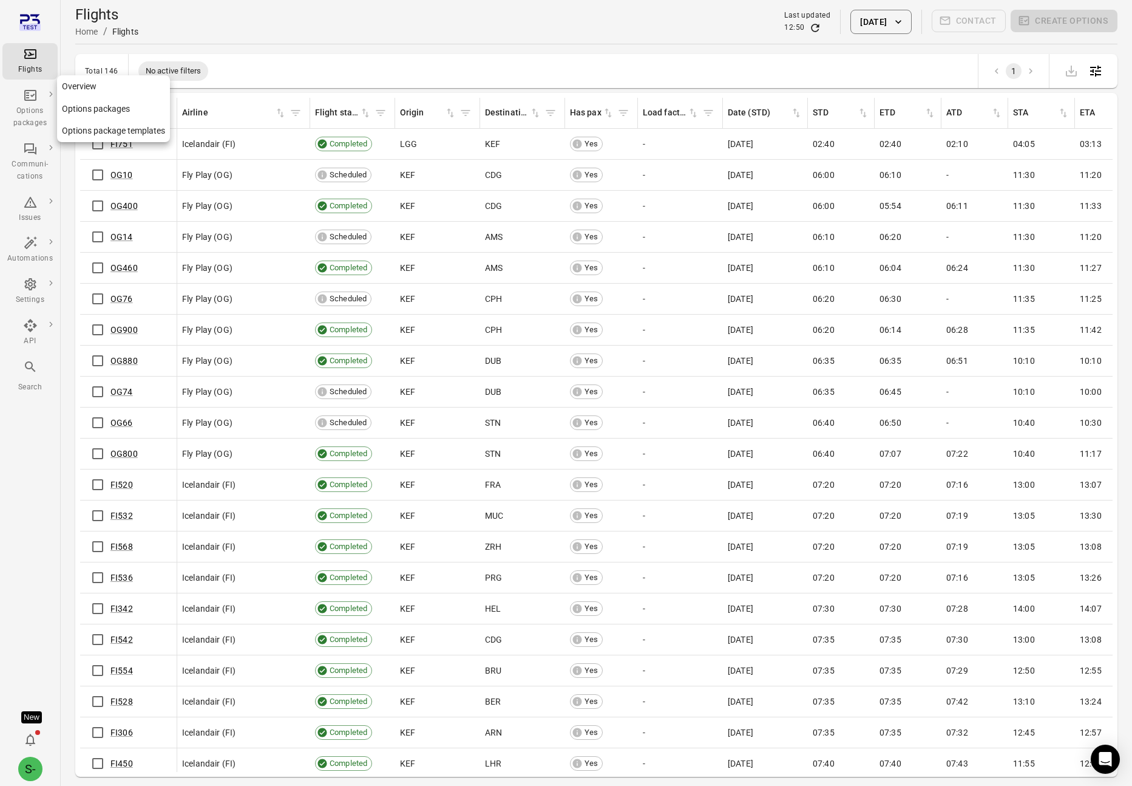
click at [44, 117] on div "Options packages" at bounding box center [30, 117] width 46 height 24
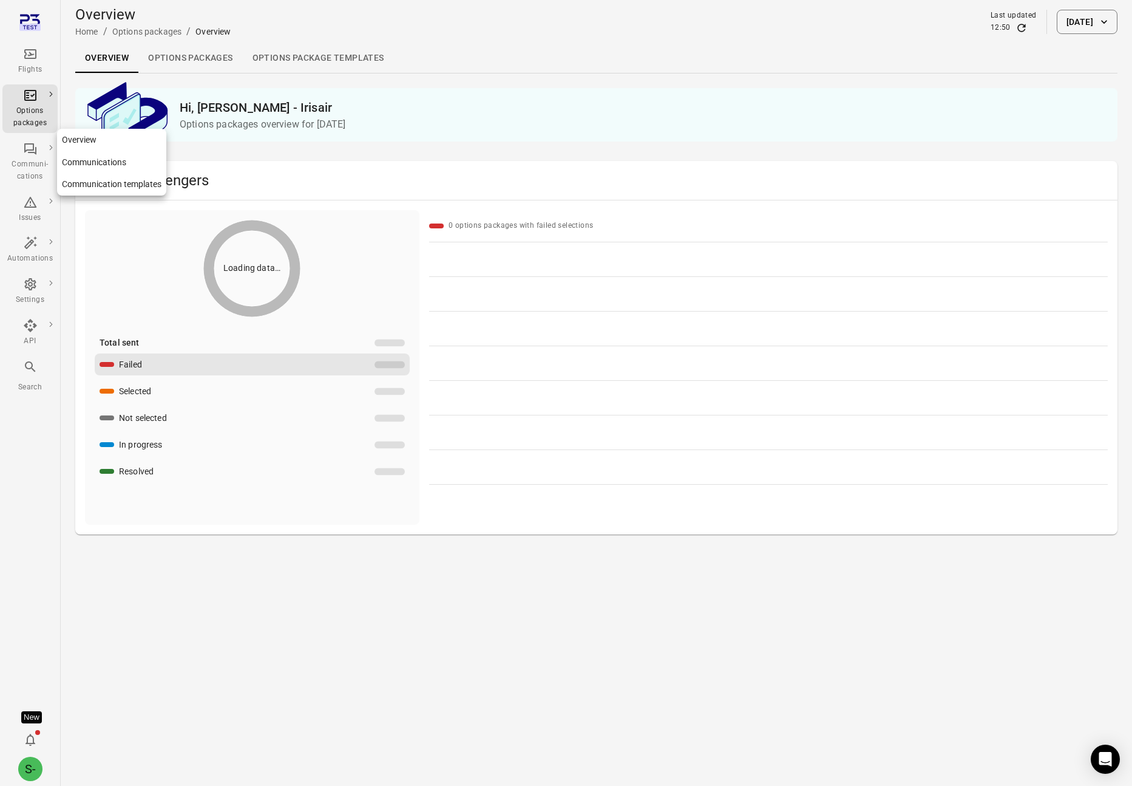
click at [38, 151] on div "Communi-cations" at bounding box center [30, 161] width 46 height 41
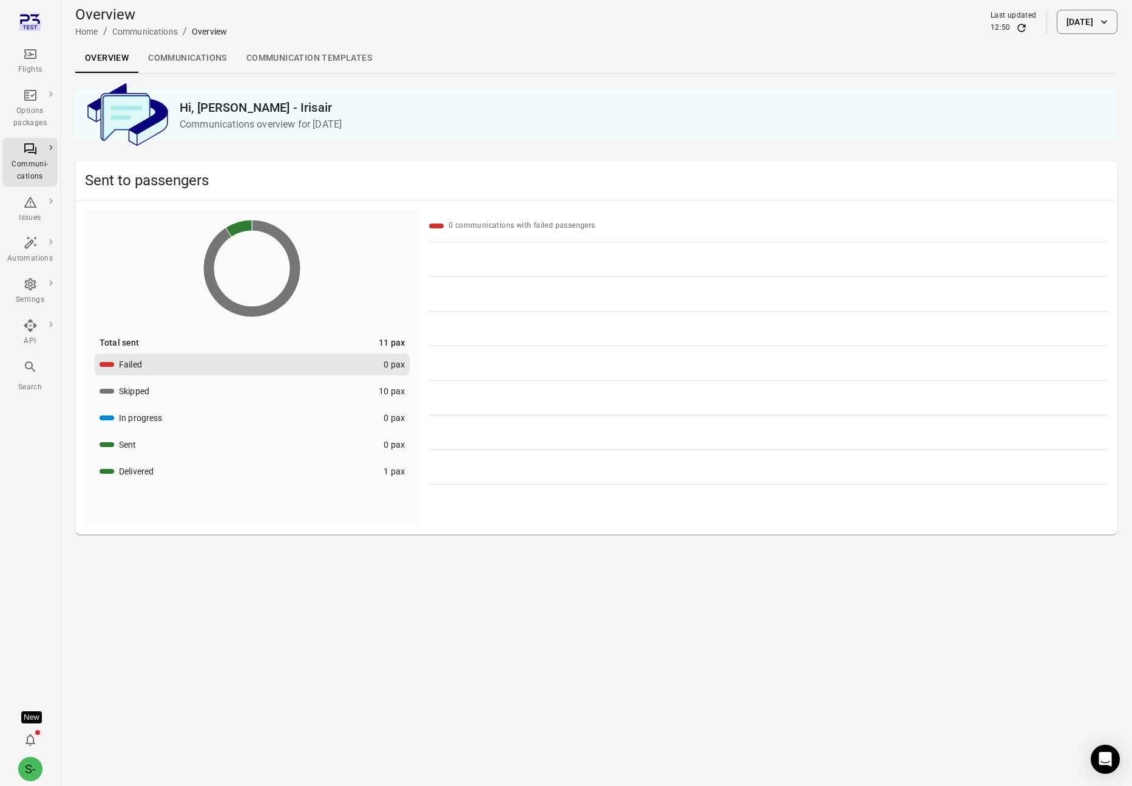
click at [1061, 26] on button "[DATE]" at bounding box center [1087, 22] width 61 height 24
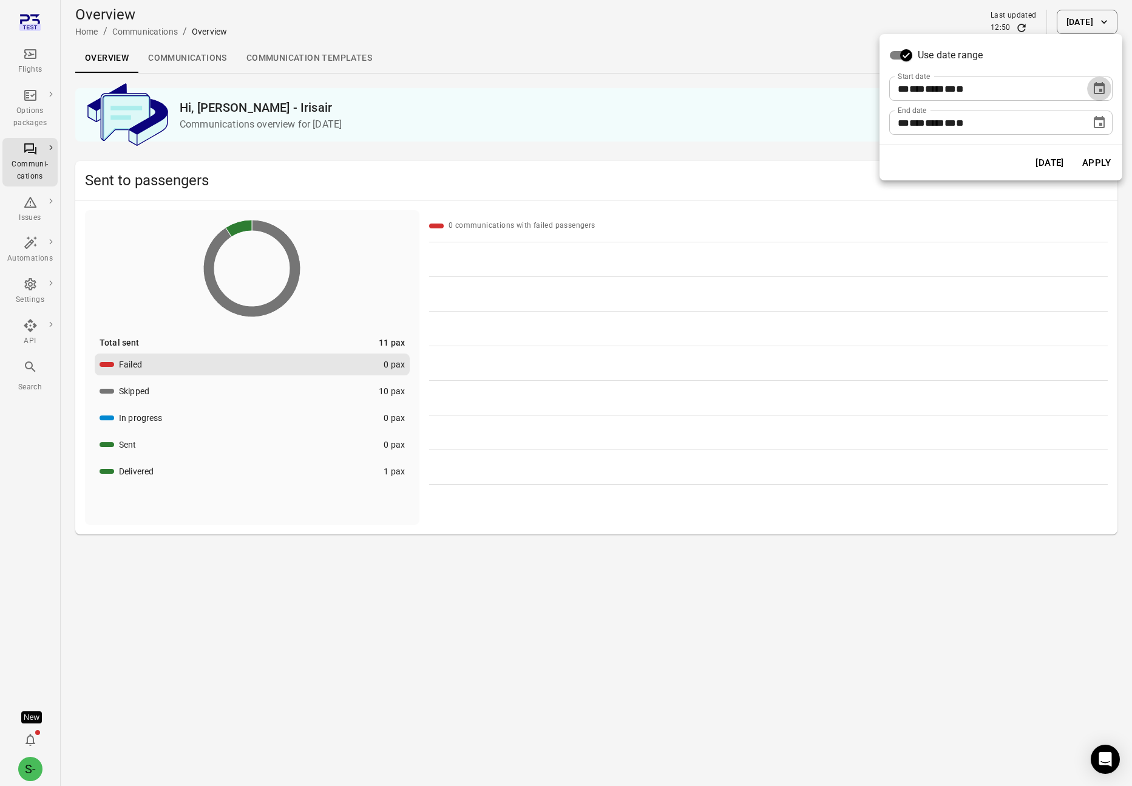
click at [1103, 87] on icon "Choose date, selected date is Sep 8, 2025" at bounding box center [1099, 88] width 15 height 15
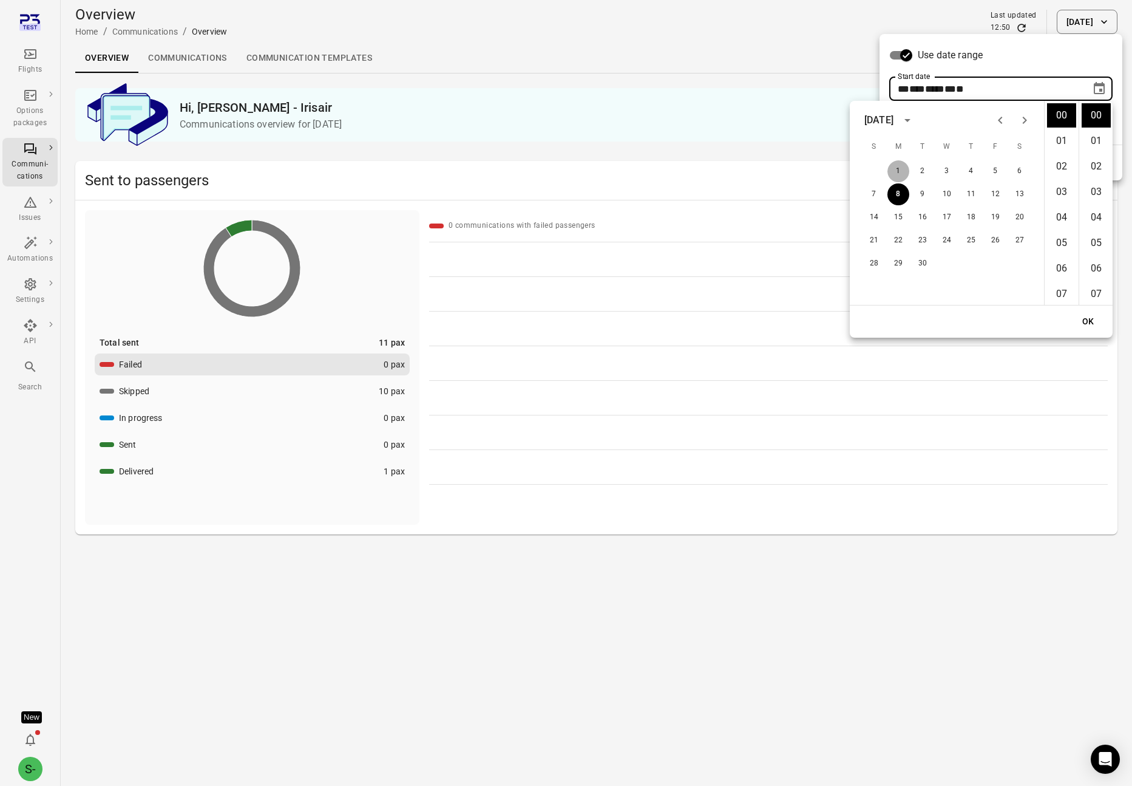
click at [900, 171] on button "1" at bounding box center [899, 171] width 22 height 22
type input "**********"
click at [1047, 80] on div "** *** **** ** * **" at bounding box center [990, 89] width 185 height 24
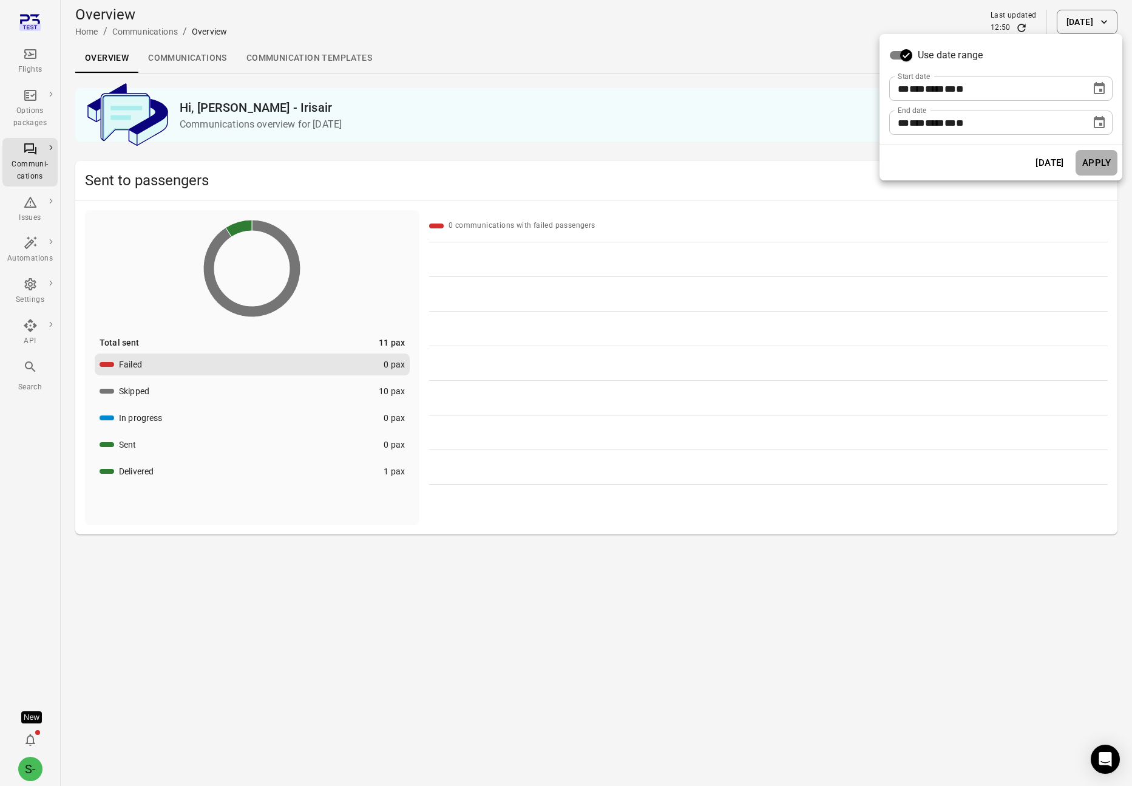
click at [1102, 163] on button "Apply" at bounding box center [1097, 163] width 42 height 26
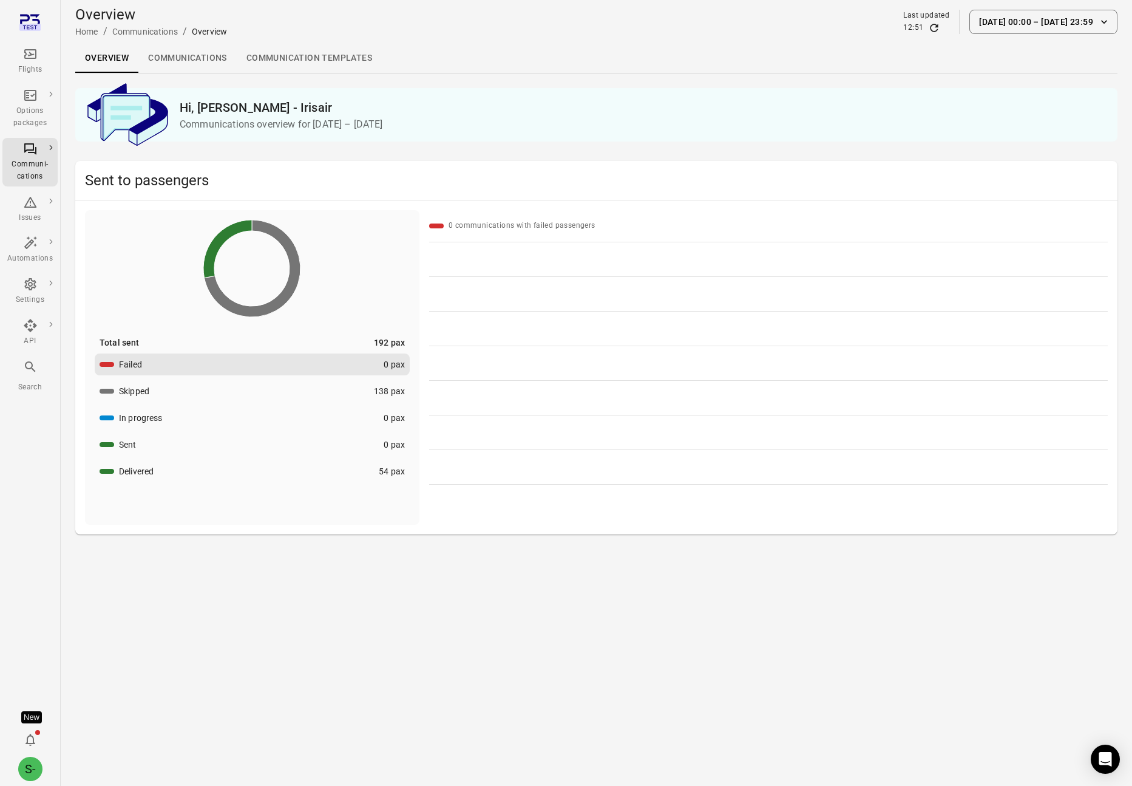
click at [188, 41] on div "Overview Home / Communications / Overview Last updated 12:51 1 Sep 00:00 – 8 Se…" at bounding box center [596, 22] width 1043 height 44
click at [183, 58] on link "Communications" at bounding box center [187, 58] width 98 height 29
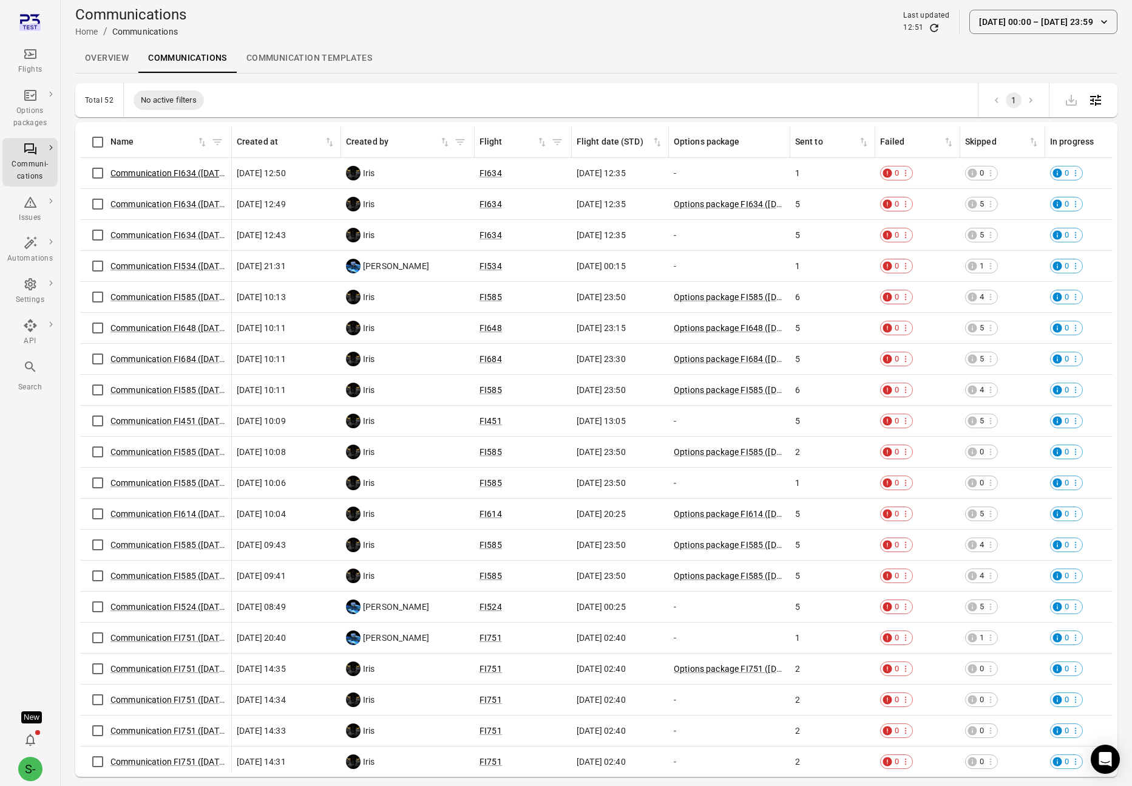
click at [182, 174] on link "Communication FI634 (8 Sep)" at bounding box center [170, 173] width 119 height 10
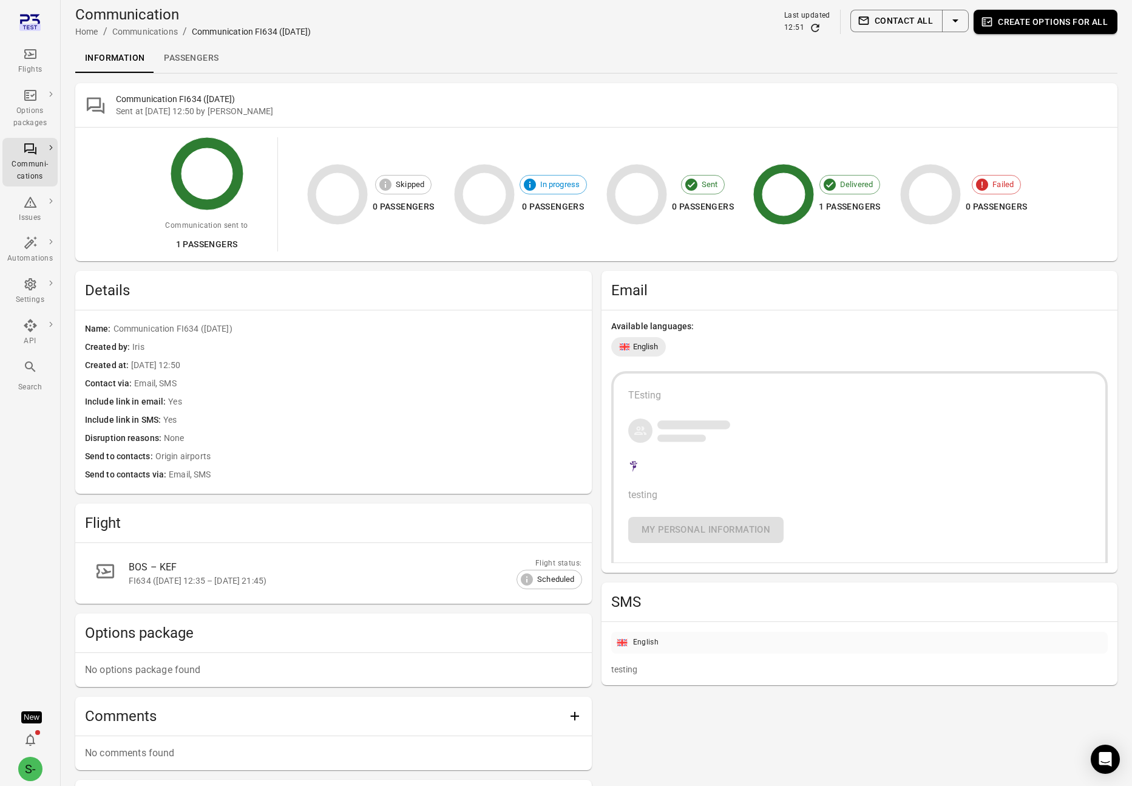
click at [745, 536] on div "TEsting testing My personal information" at bounding box center [859, 465] width 463 height 154
click at [869, 336] on div "Available languages: English TEsting testing My personal information" at bounding box center [860, 441] width 517 height 262
click at [712, 529] on div "TEsting testing My personal information" at bounding box center [859, 465] width 463 height 154
click at [657, 503] on div "TEsting testing My personal information" at bounding box center [859, 465] width 463 height 154
click at [501, 376] on div "Contact via Email, SMS" at bounding box center [333, 384] width 497 height 18
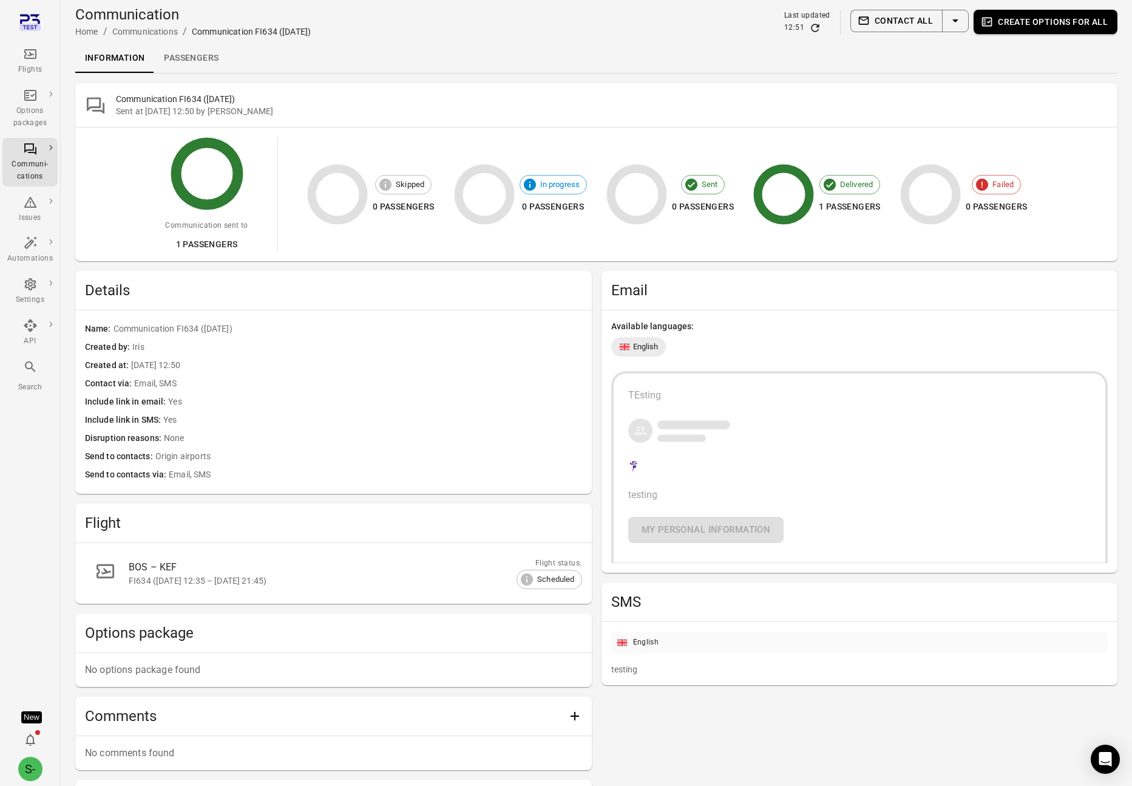
click at [422, 361] on span "8 Sep 2025 12:50" at bounding box center [356, 365] width 451 height 13
click at [39, 774] on div "S-" at bounding box center [30, 769] width 24 height 24
click at [84, 768] on button "Log out" at bounding box center [92, 765] width 91 height 22
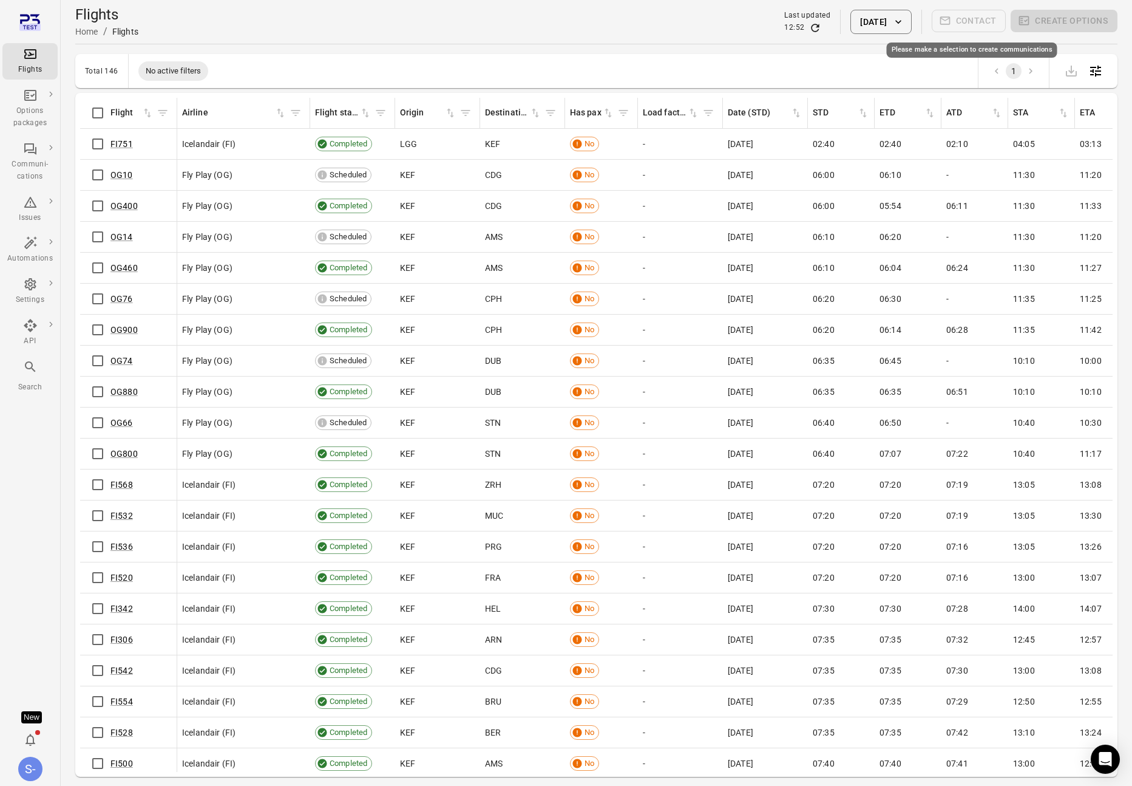
click at [893, 21] on icon "button" at bounding box center [899, 22] width 12 height 12
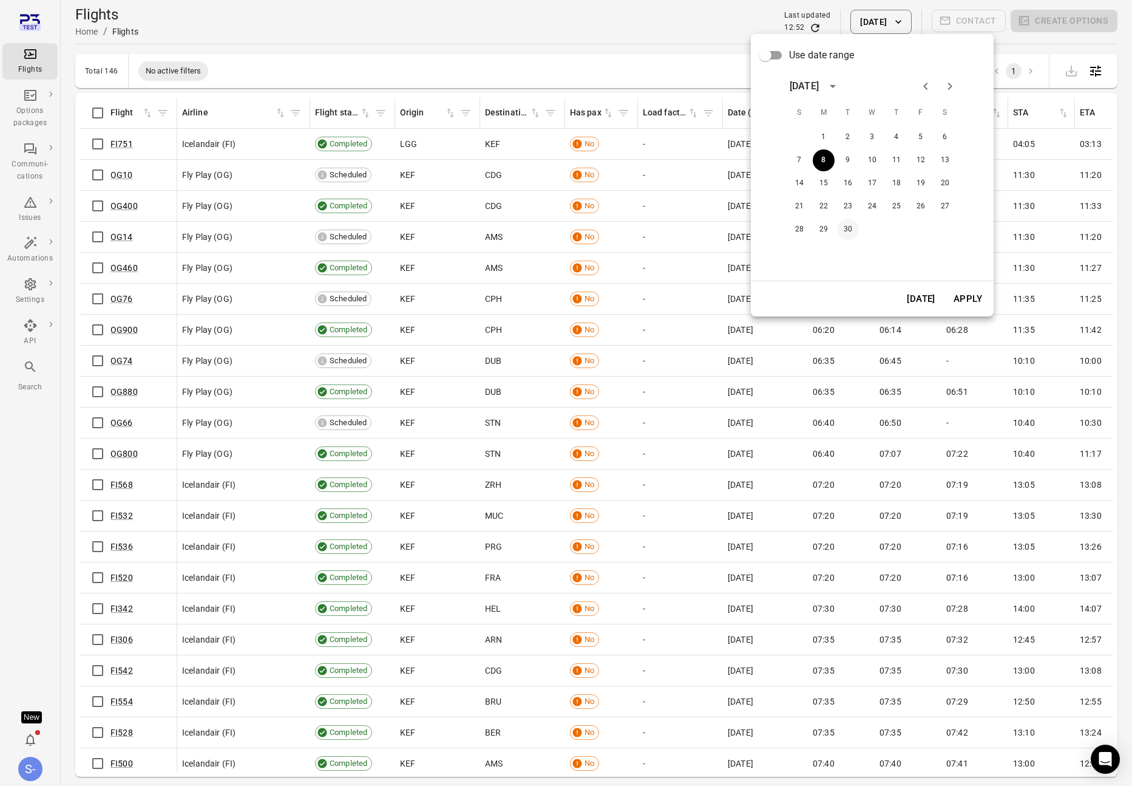
click at [847, 221] on button "30" at bounding box center [848, 230] width 22 height 22
click at [983, 300] on button "Apply" at bounding box center [968, 299] width 42 height 26
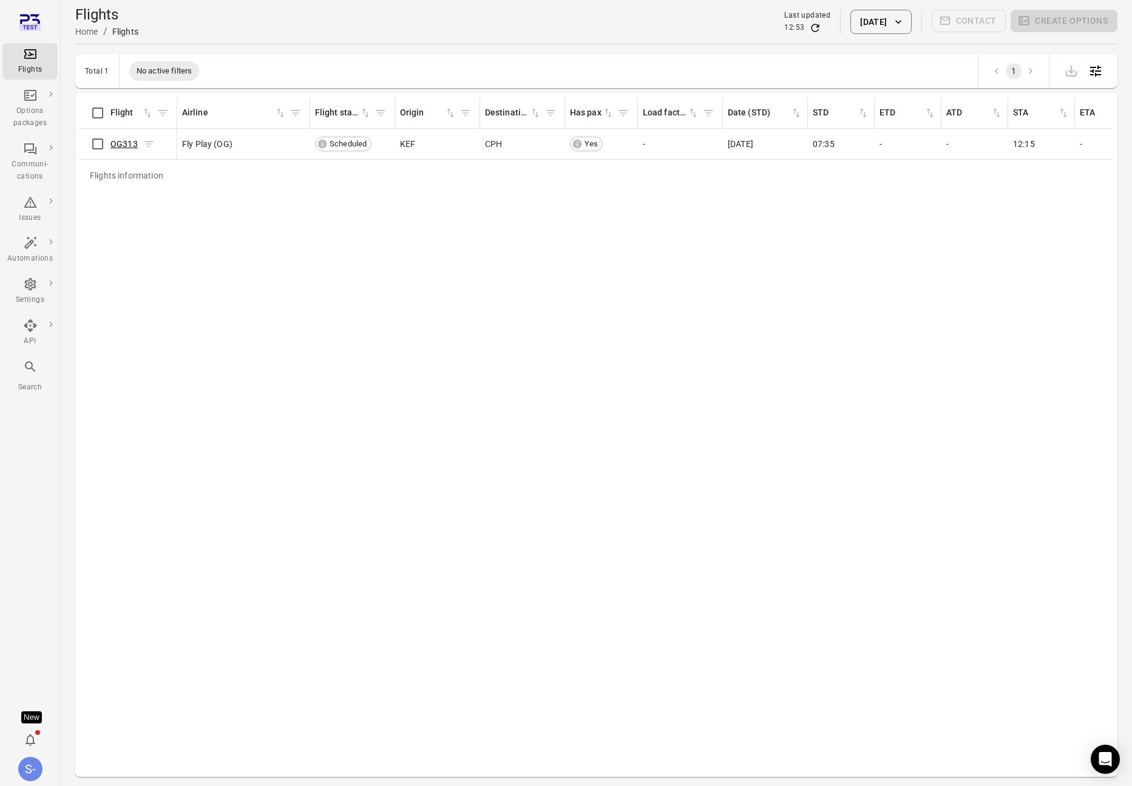
click at [133, 148] on link "OG313" at bounding box center [124, 144] width 27 height 10
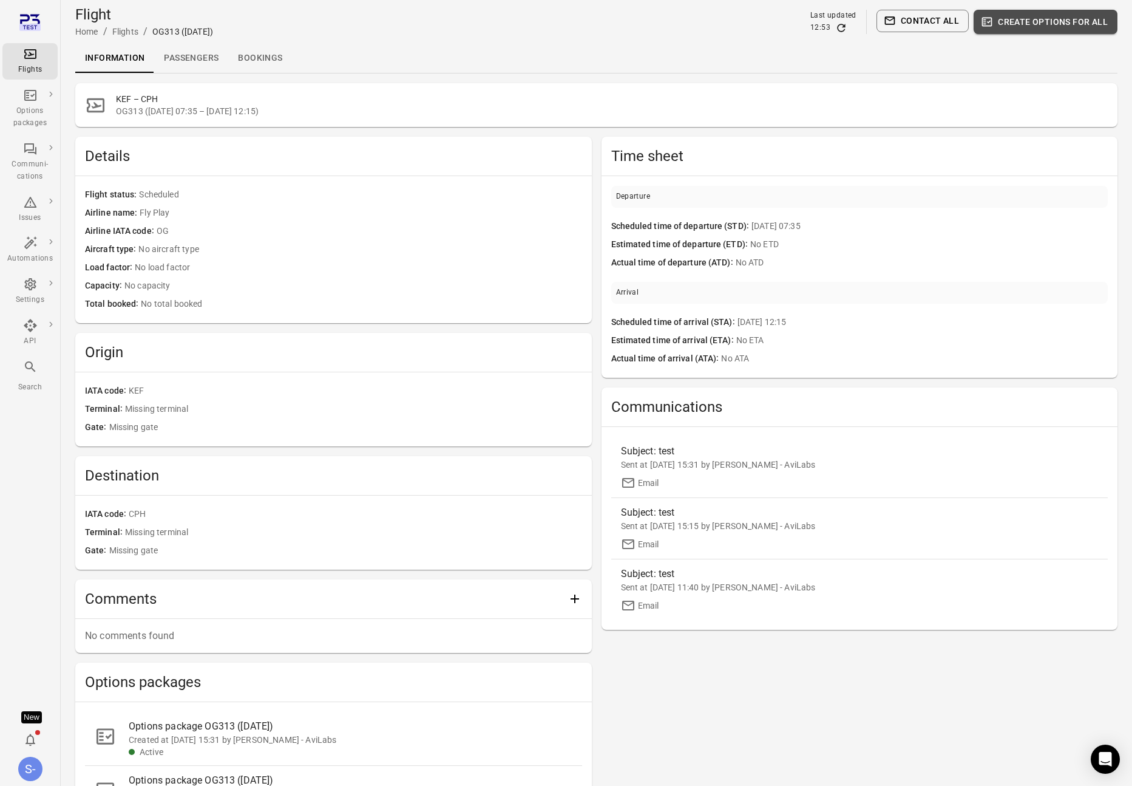
click at [1062, 22] on button "Create options for all" at bounding box center [1046, 22] width 144 height 24
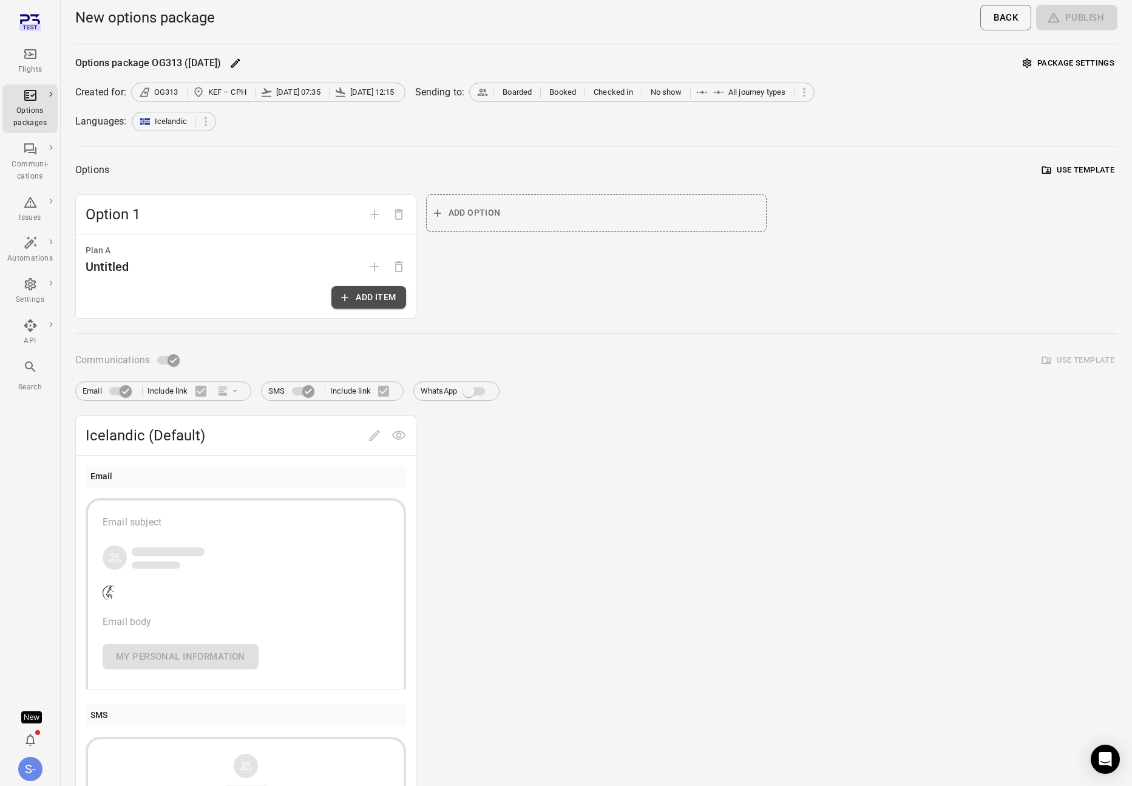
click at [375, 289] on button "Add item" at bounding box center [369, 297] width 74 height 22
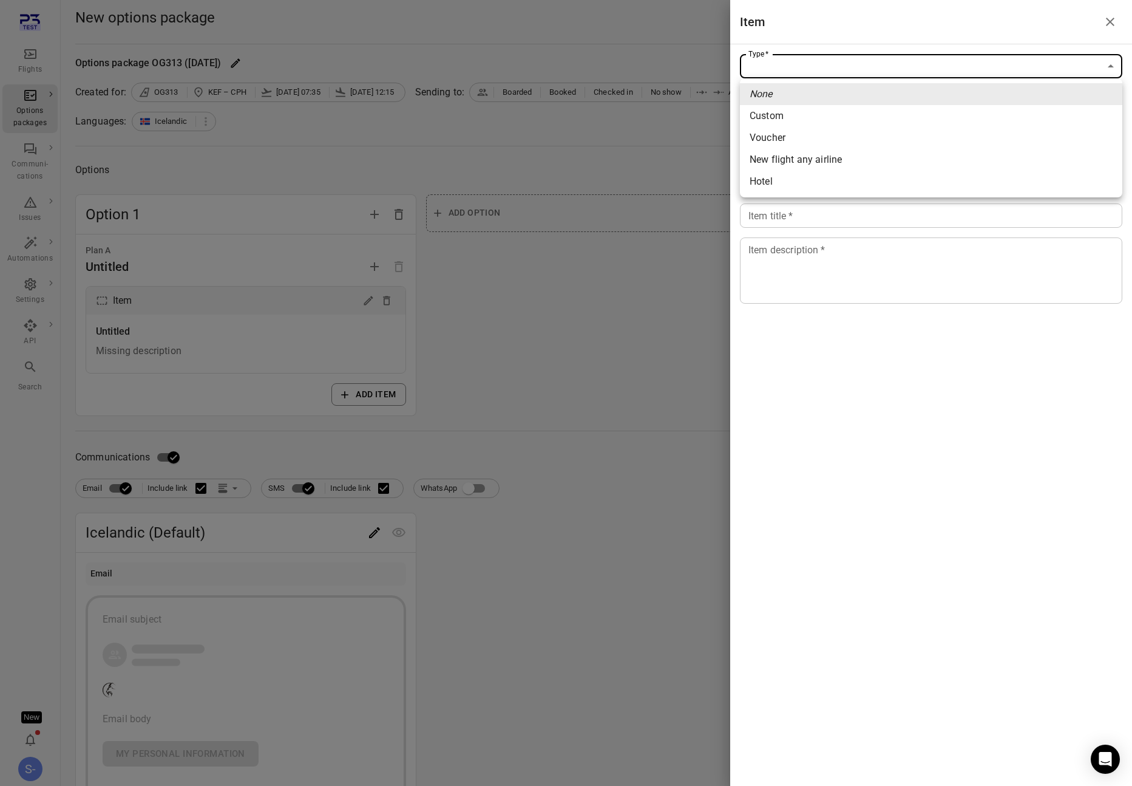
click at [797, 72] on body "Flights Options packages Communi-cations Issues Automations Settings API Search…" at bounding box center [566, 519] width 1132 height 1039
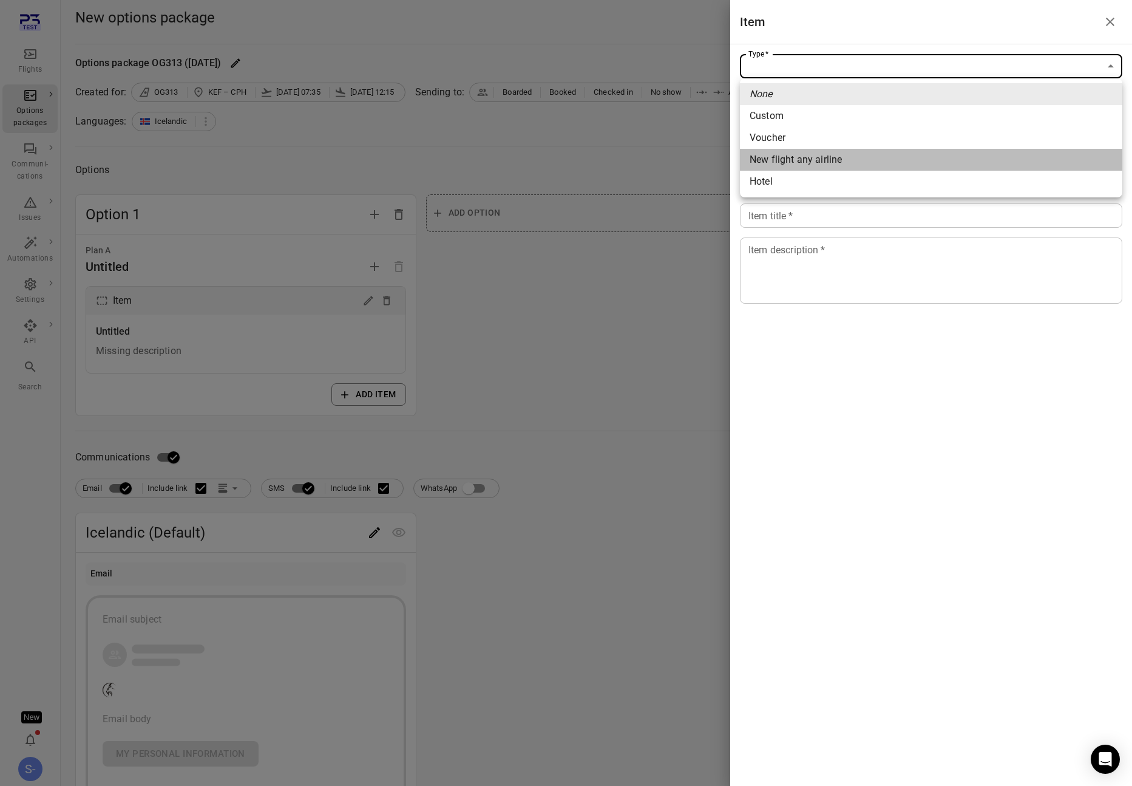
click at [816, 169] on li "New flight any airline" at bounding box center [931, 160] width 383 height 22
type input "**********"
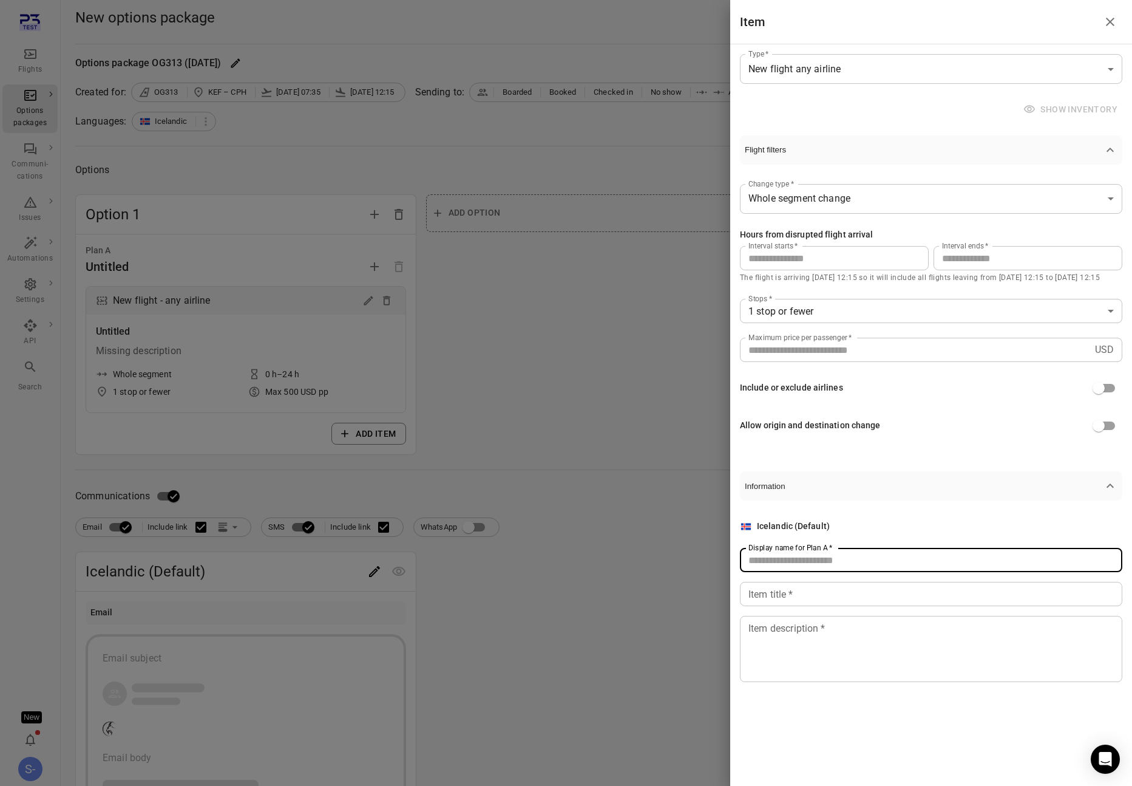
click at [818, 566] on input "Display name for Plan A   *" at bounding box center [931, 560] width 383 height 24
type input "****"
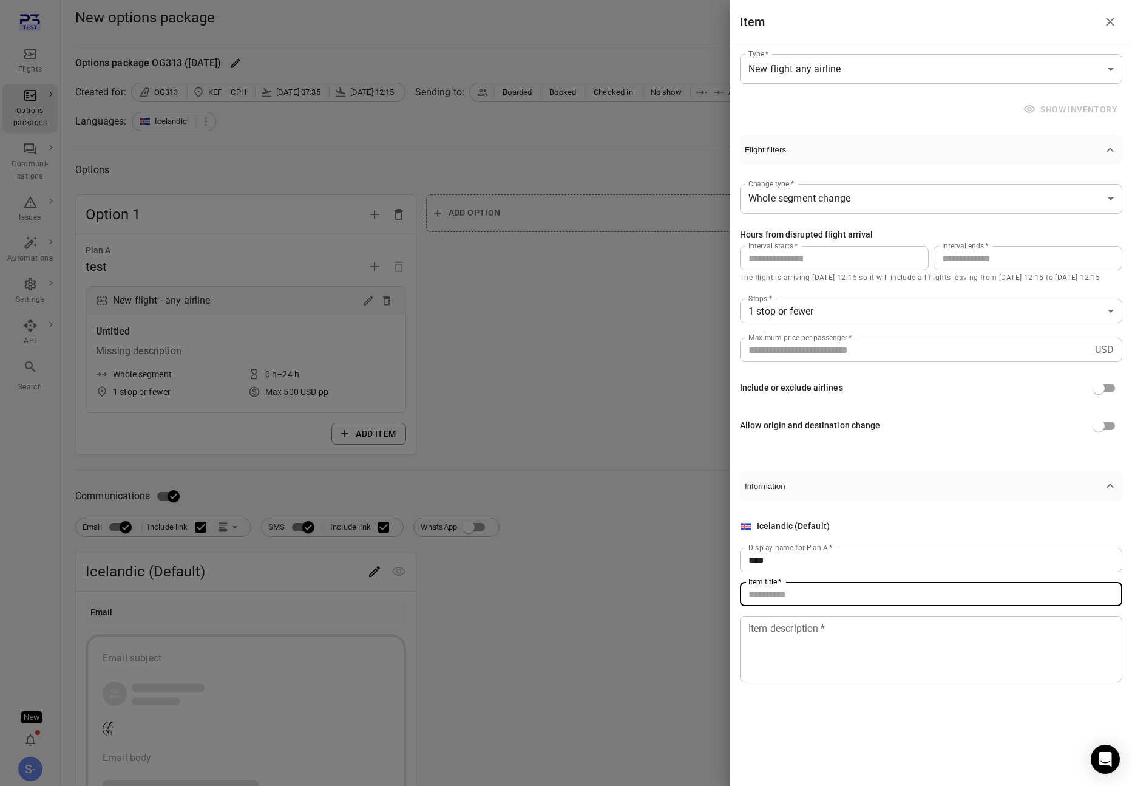
click at [794, 594] on input "Item title   *" at bounding box center [931, 594] width 383 height 24
type input "****"
click at [772, 670] on textarea "Item description   *" at bounding box center [932, 649] width 366 height 56
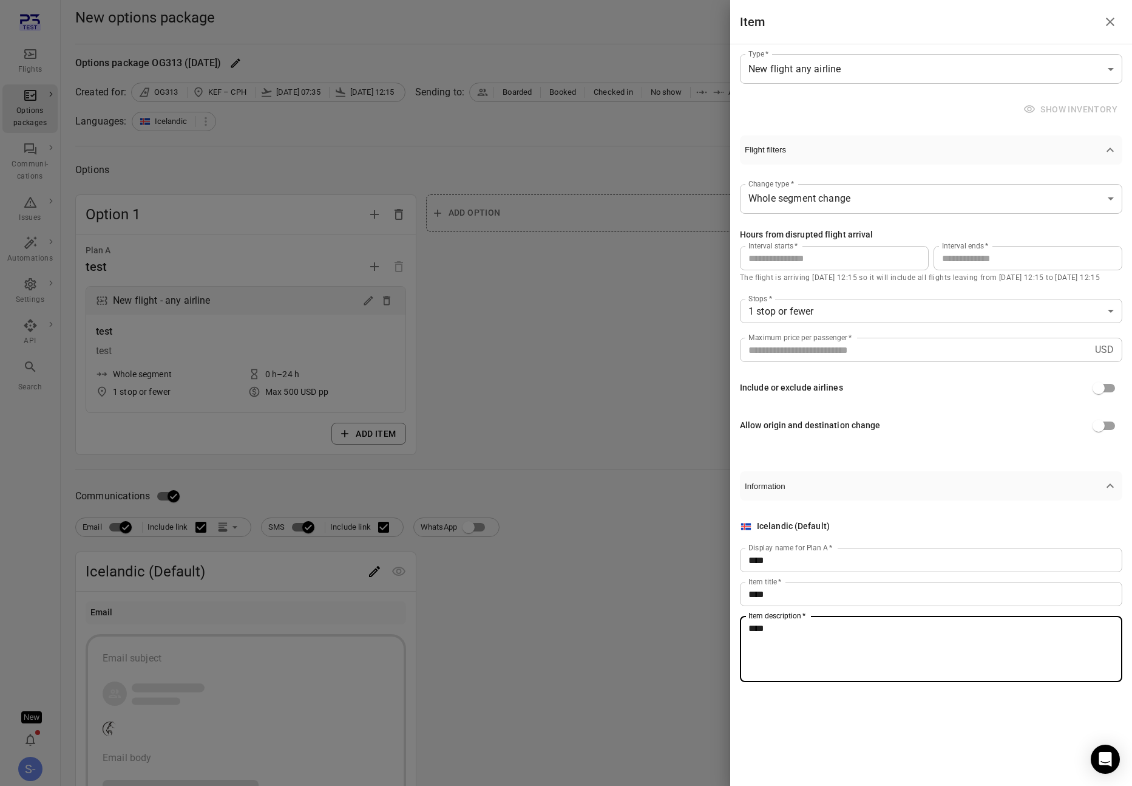
type textarea "****"
click at [626, 628] on div at bounding box center [566, 393] width 1132 height 786
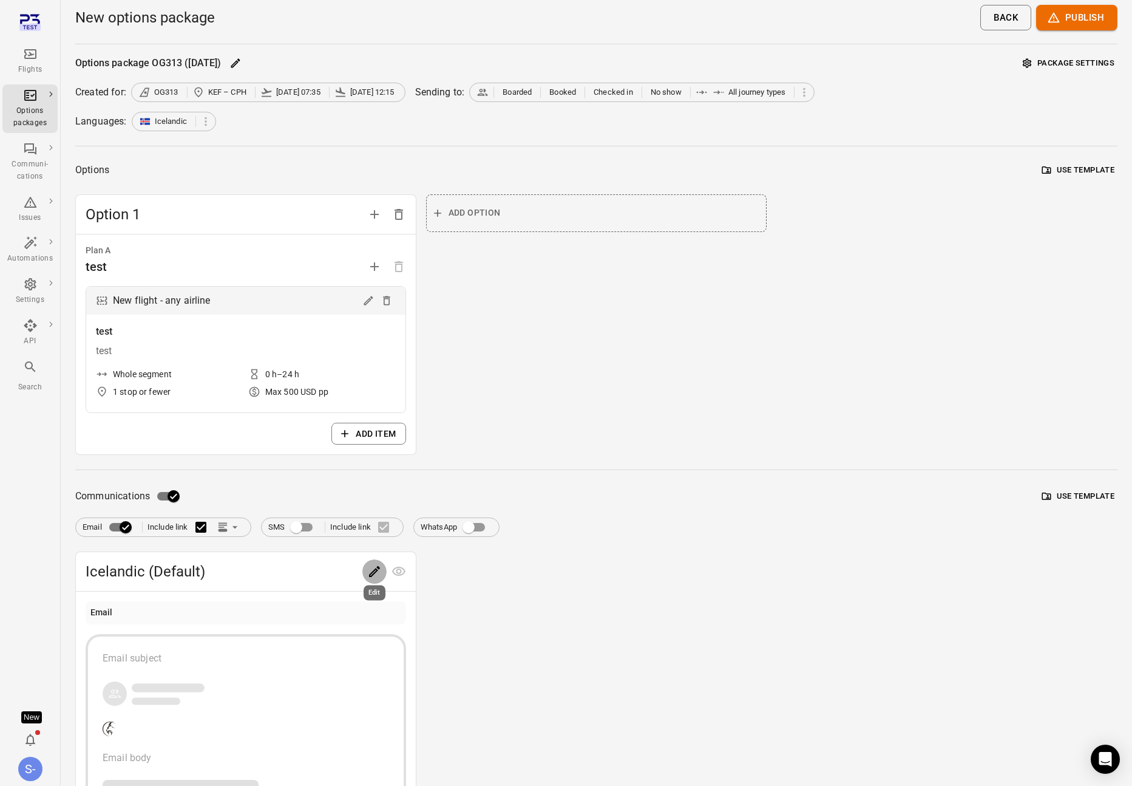
click at [373, 574] on icon "Edit" at bounding box center [374, 571] width 11 height 11
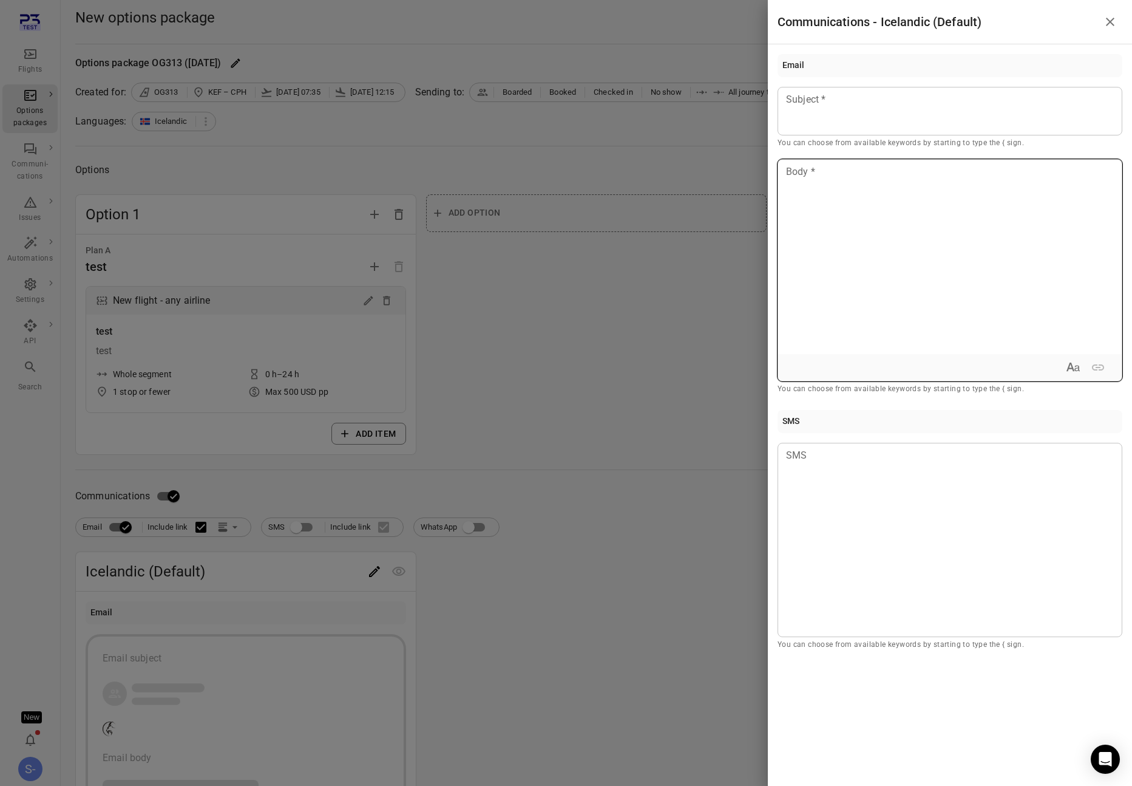
click at [961, 322] on div at bounding box center [950, 257] width 344 height 194
click at [924, 115] on div at bounding box center [950, 111] width 345 height 49
click at [658, 340] on div at bounding box center [566, 393] width 1132 height 786
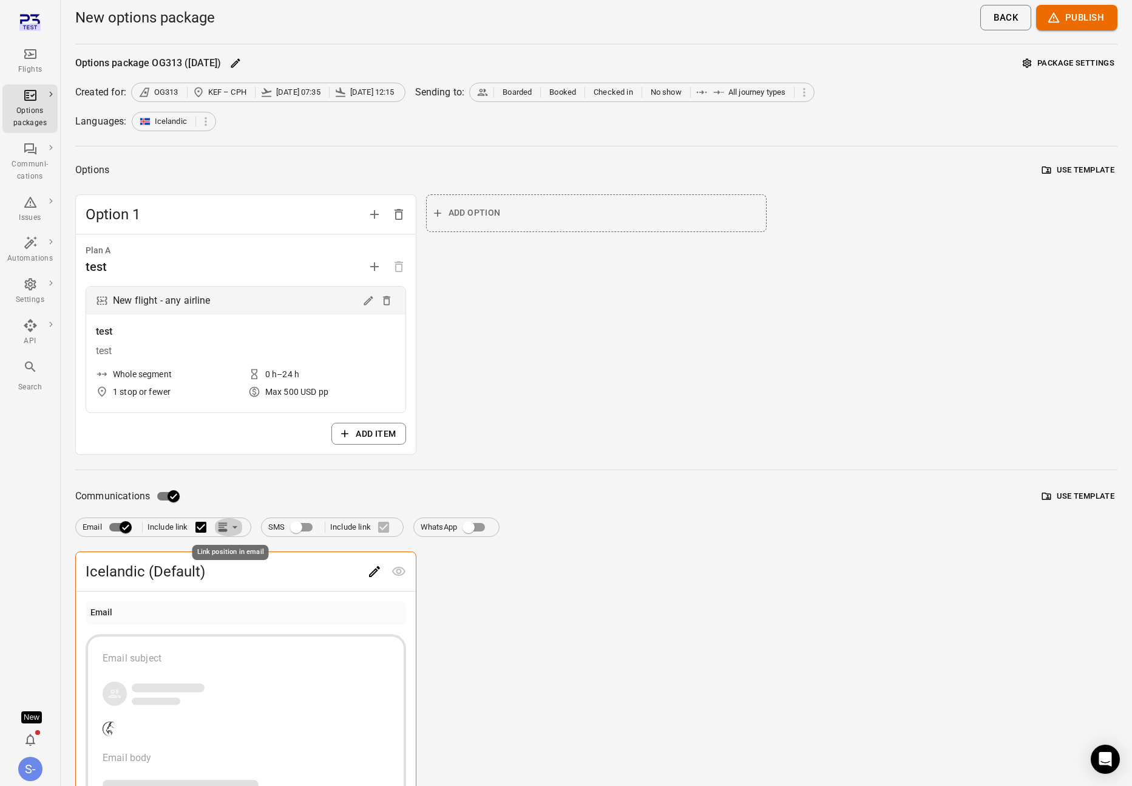
click at [222, 526] on icon "Link position in email" at bounding box center [223, 527] width 12 height 12
click at [222, 526] on div at bounding box center [566, 393] width 1132 height 786
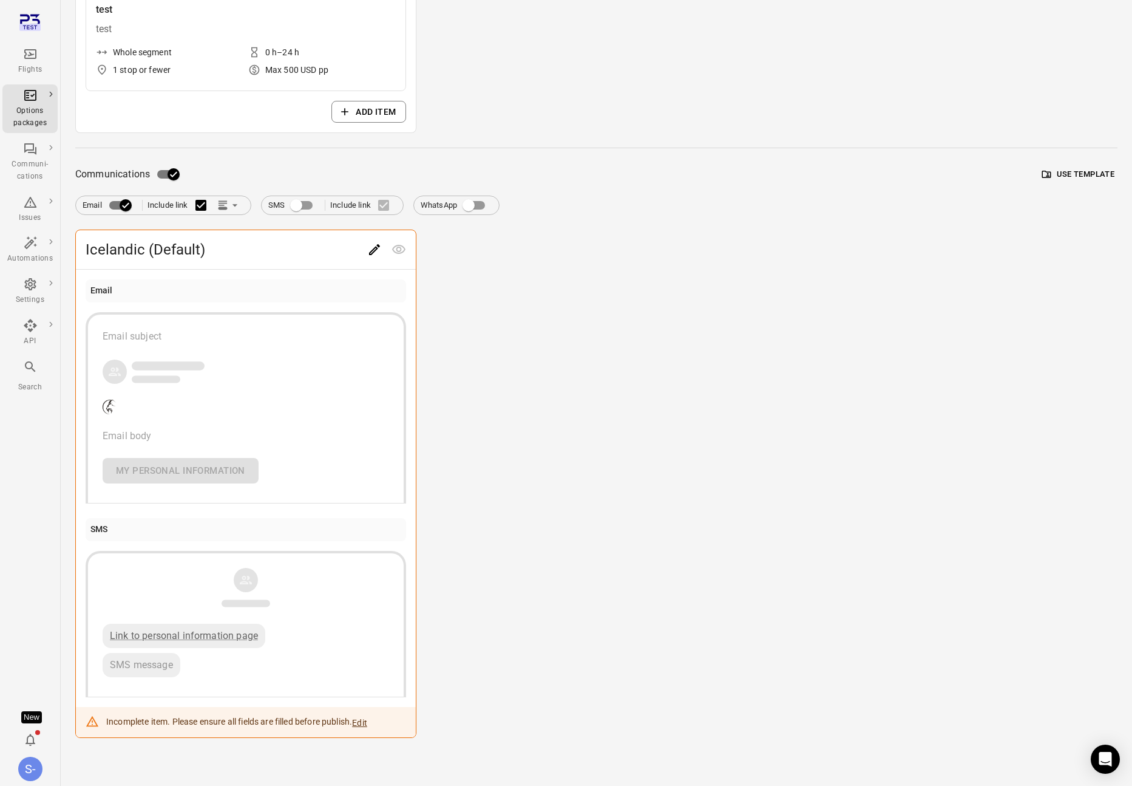
click at [369, 254] on body "Flights Options packages Communi-cations Issues Automations Settings API Search…" at bounding box center [566, 232] width 1132 height 1108
click at [376, 248] on icon "Edit" at bounding box center [374, 249] width 11 height 11
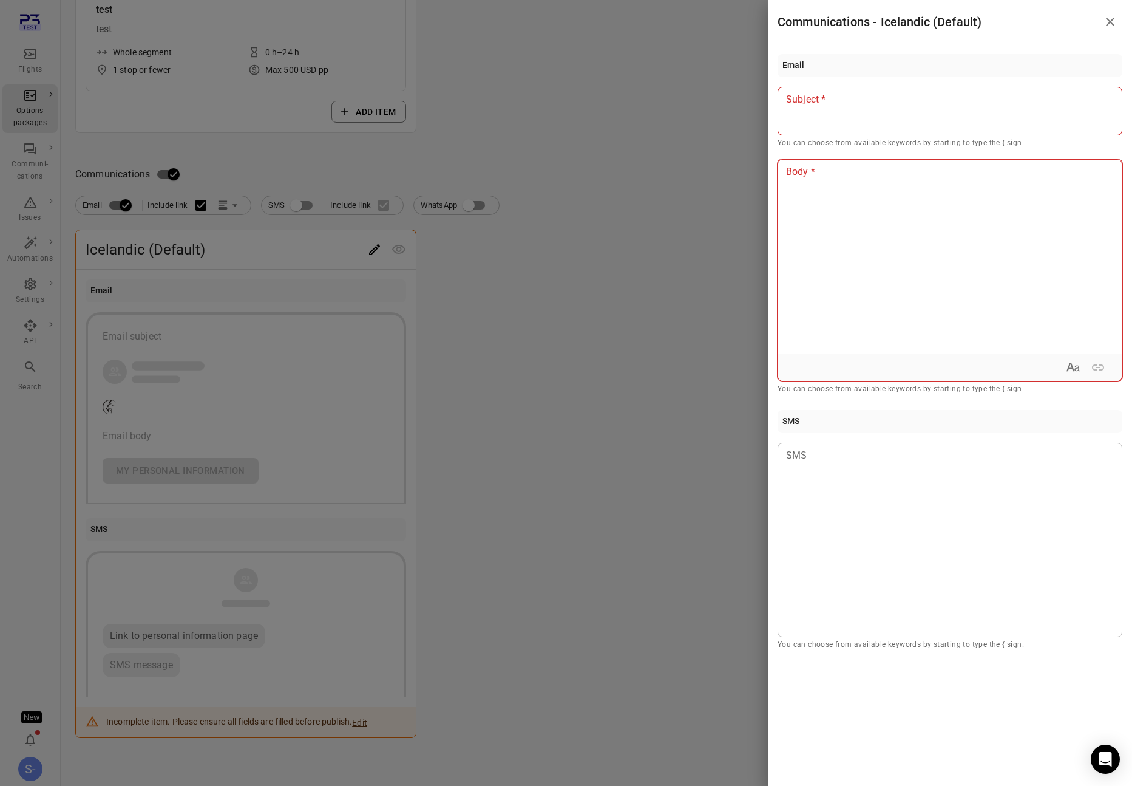
click at [947, 262] on div at bounding box center [950, 257] width 344 height 194
click at [922, 118] on div at bounding box center [950, 111] width 345 height 49
click at [1070, 369] on icon "Expand text format" at bounding box center [1073, 367] width 15 height 15
click at [1025, 287] on div at bounding box center [950, 257] width 344 height 194
click at [1077, 369] on icon "Collapse text format" at bounding box center [1073, 367] width 15 height 15
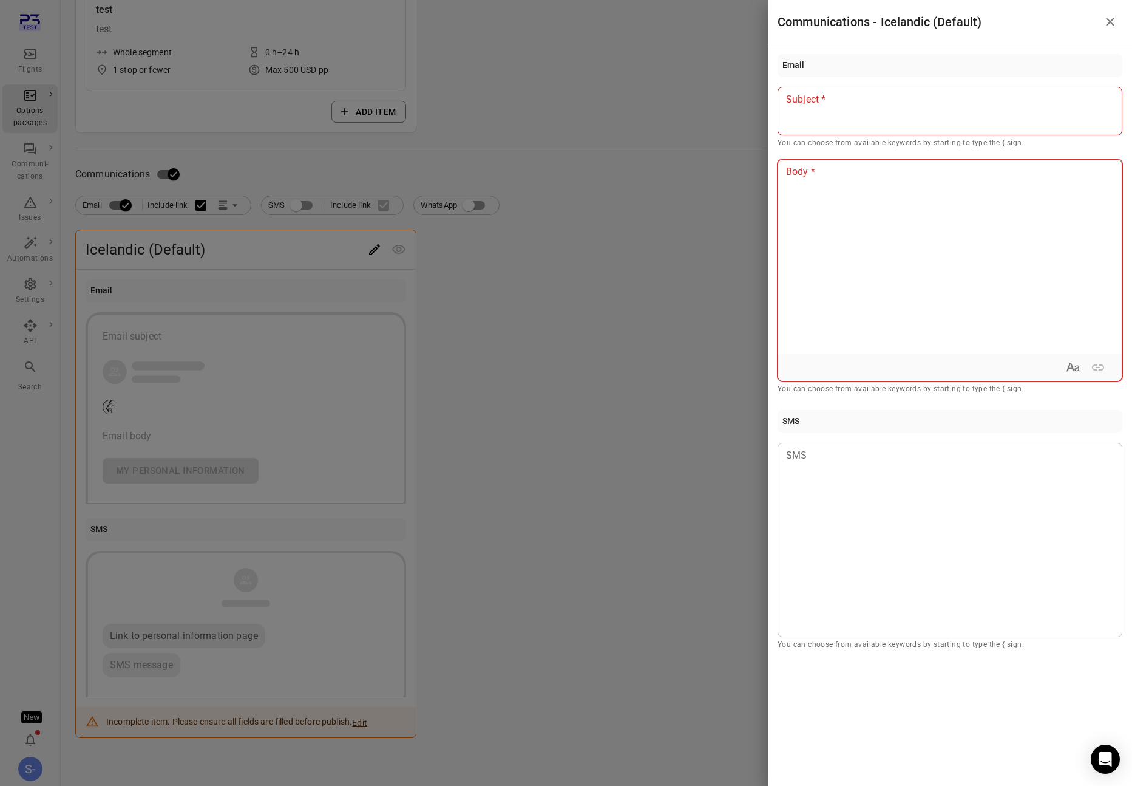
click at [919, 307] on div at bounding box center [950, 257] width 344 height 194
click at [831, 105] on p at bounding box center [950, 99] width 327 height 15
click at [857, 142] on p "You can choose from available keywords by starting to type the { sign." at bounding box center [950, 143] width 345 height 12
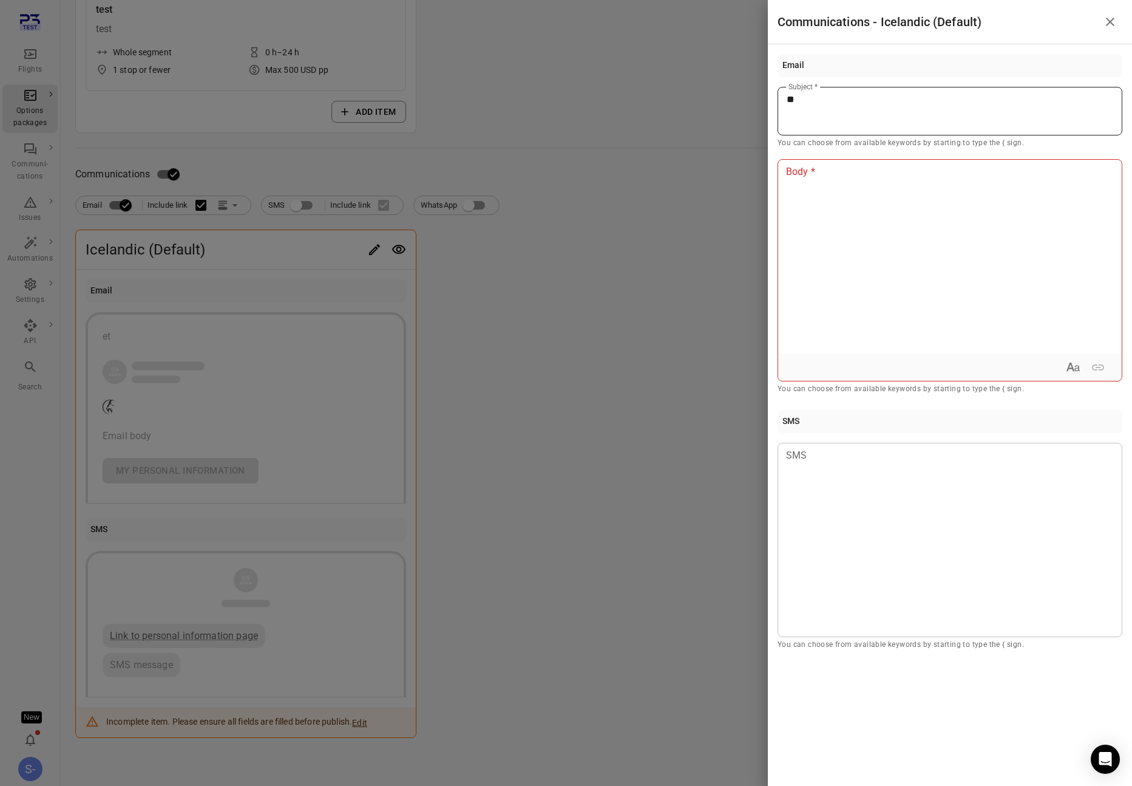
click at [834, 115] on div "**" at bounding box center [950, 111] width 345 height 49
click at [849, 209] on div at bounding box center [950, 257] width 344 height 194
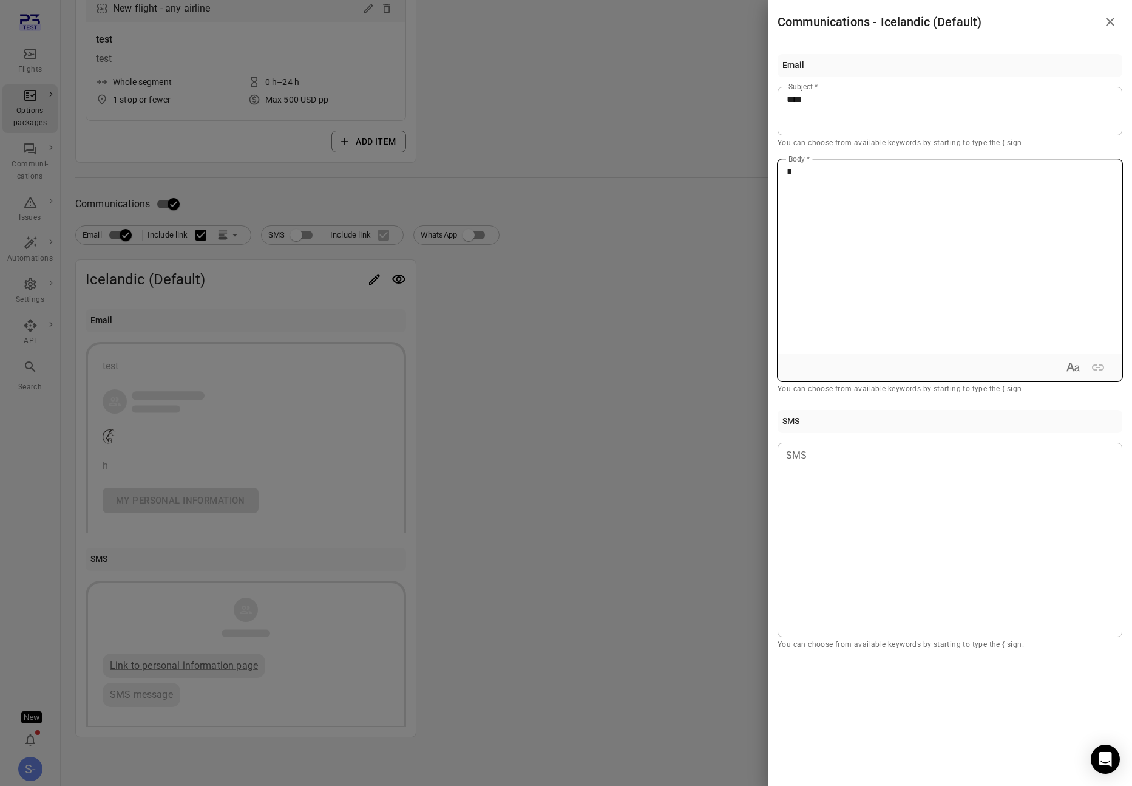
scroll to position [292, 0]
click at [979, 183] on div "**********" at bounding box center [950, 257] width 344 height 194
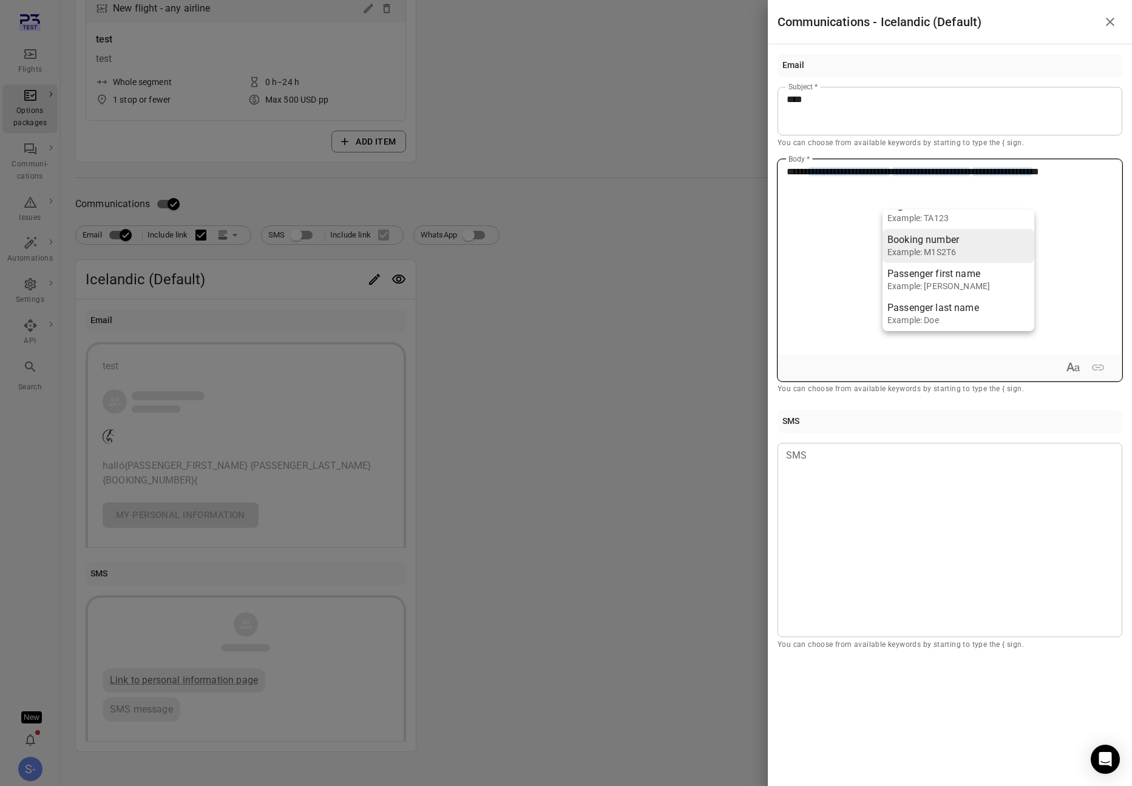
scroll to position [0, 0]
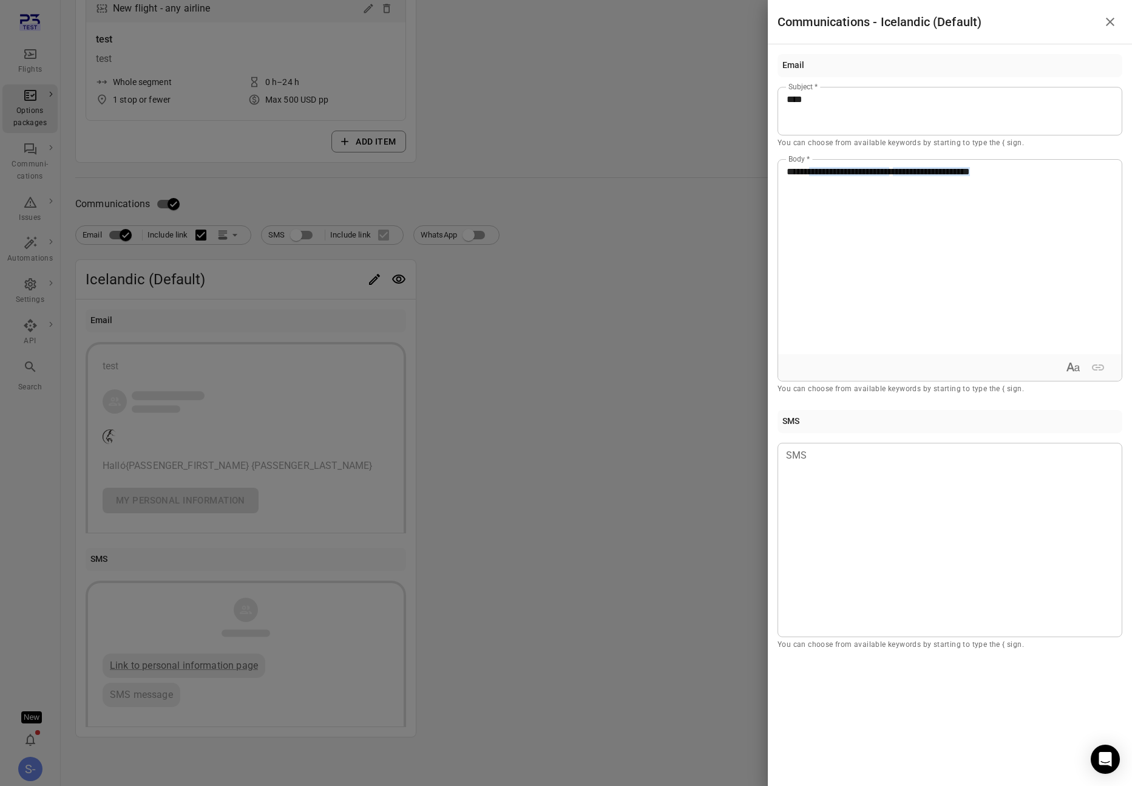
click at [604, 359] on div at bounding box center [566, 393] width 1132 height 786
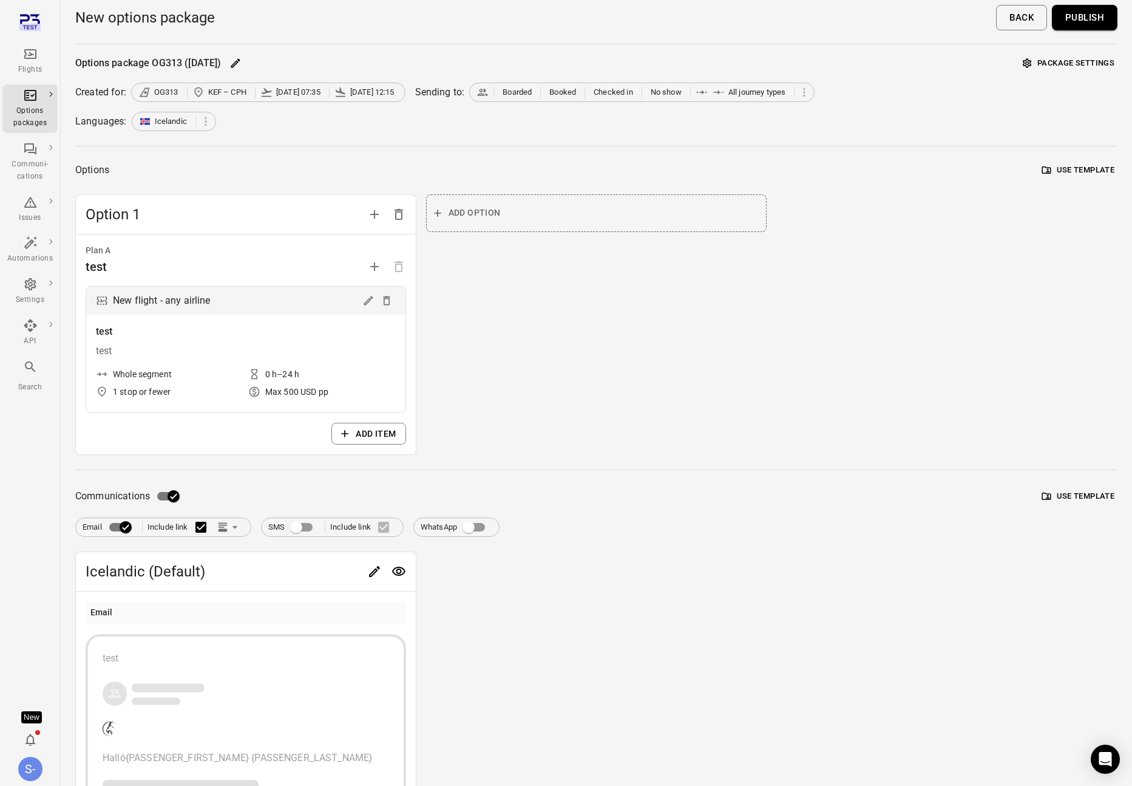
click at [1101, 19] on button "Publish" at bounding box center [1085, 18] width 66 height 26
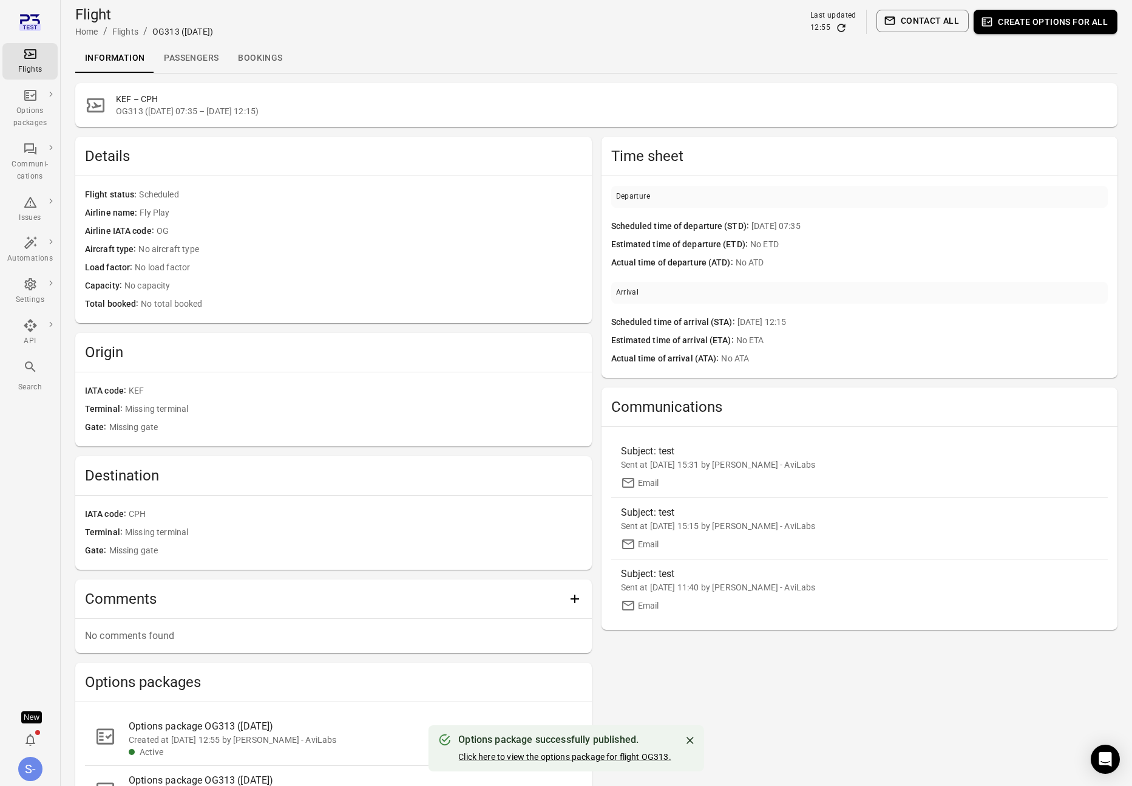
click at [201, 75] on main "Flight Home / Flights / OG313 ([DATE]) Last updated 12:55 Contact all Create op…" at bounding box center [597, 502] width 1072 height 1005
click at [217, 52] on link "Passengers" at bounding box center [191, 58] width 74 height 29
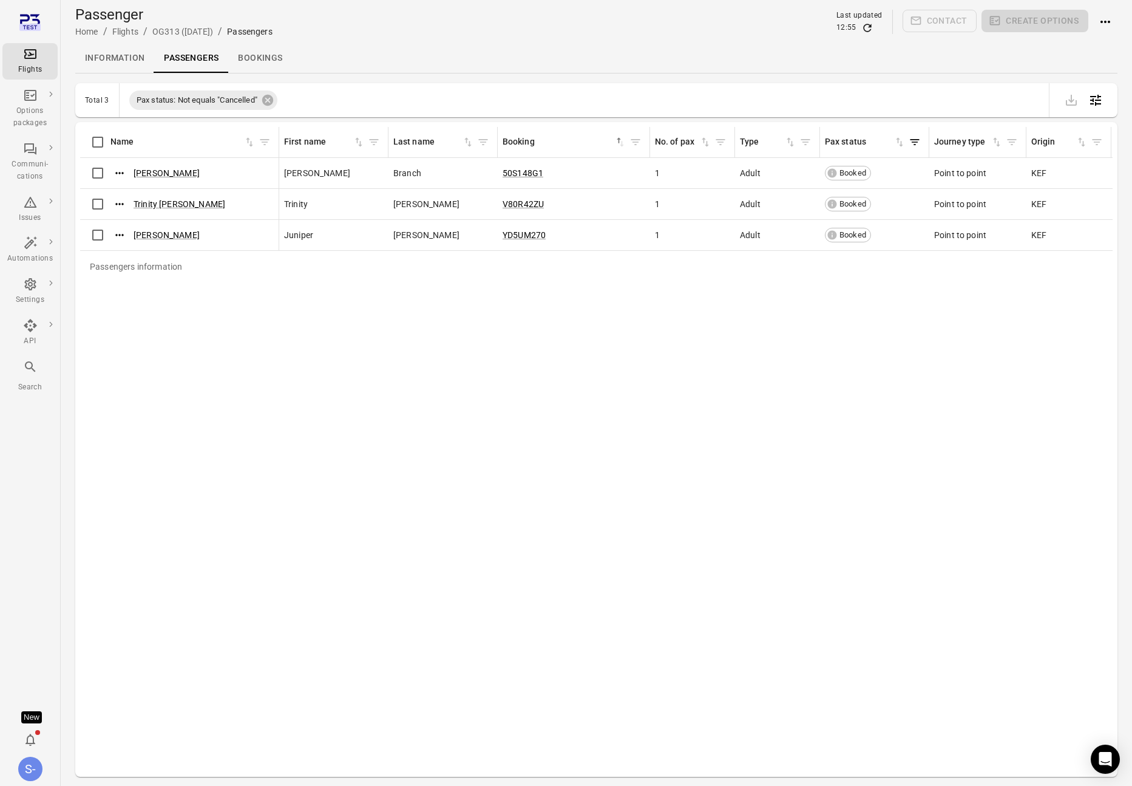
click at [248, 62] on link "Bookings" at bounding box center [260, 58] width 64 height 29
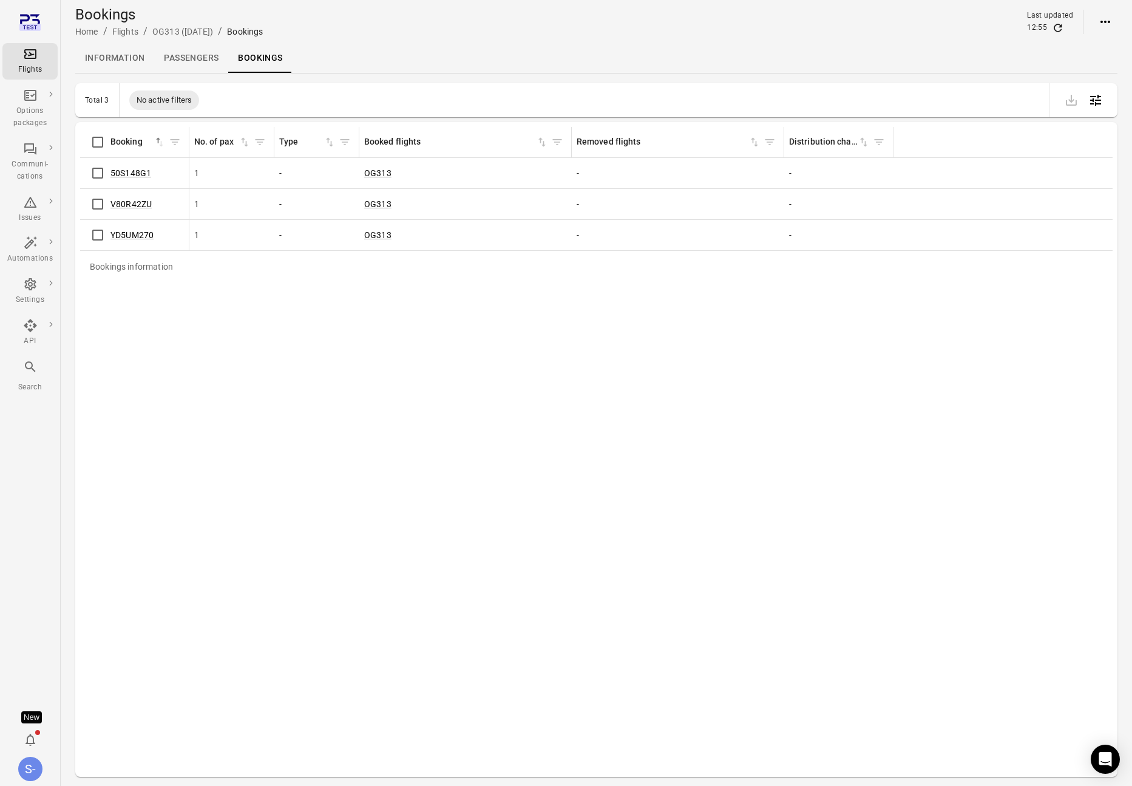
click at [180, 62] on link "Passengers" at bounding box center [191, 58] width 74 height 29
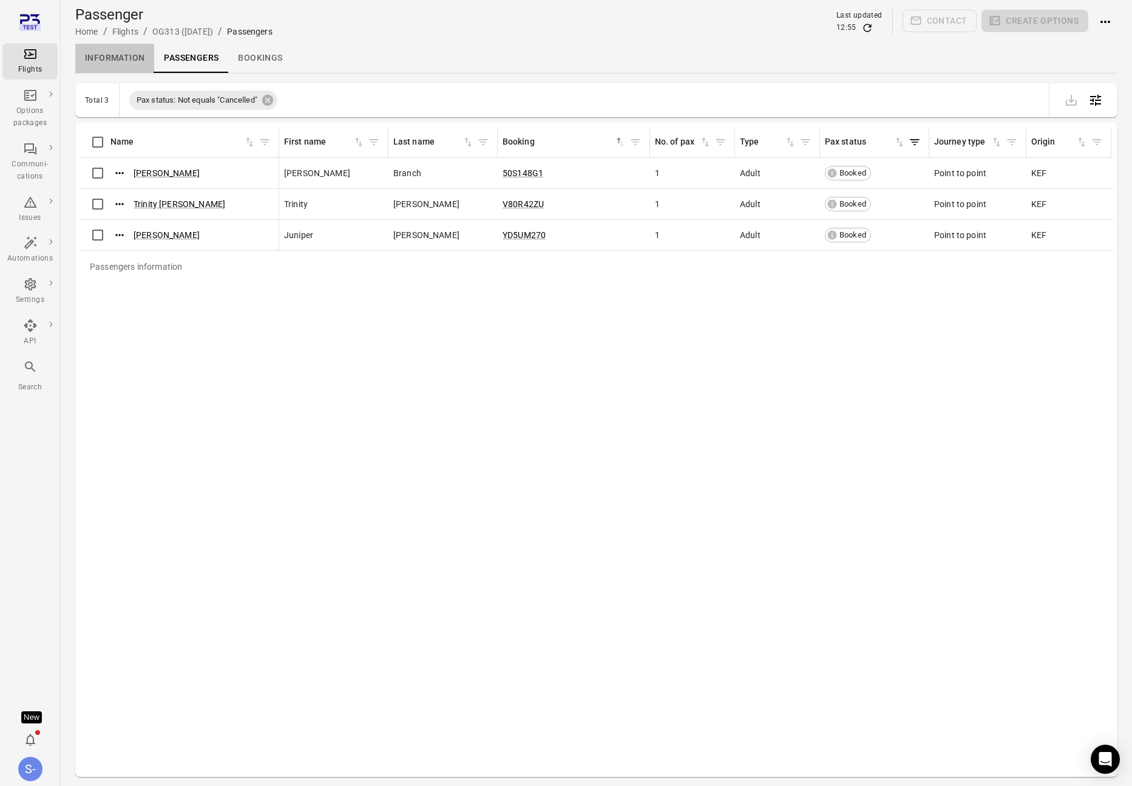
click at [120, 61] on link "Information" at bounding box center [114, 58] width 79 height 29
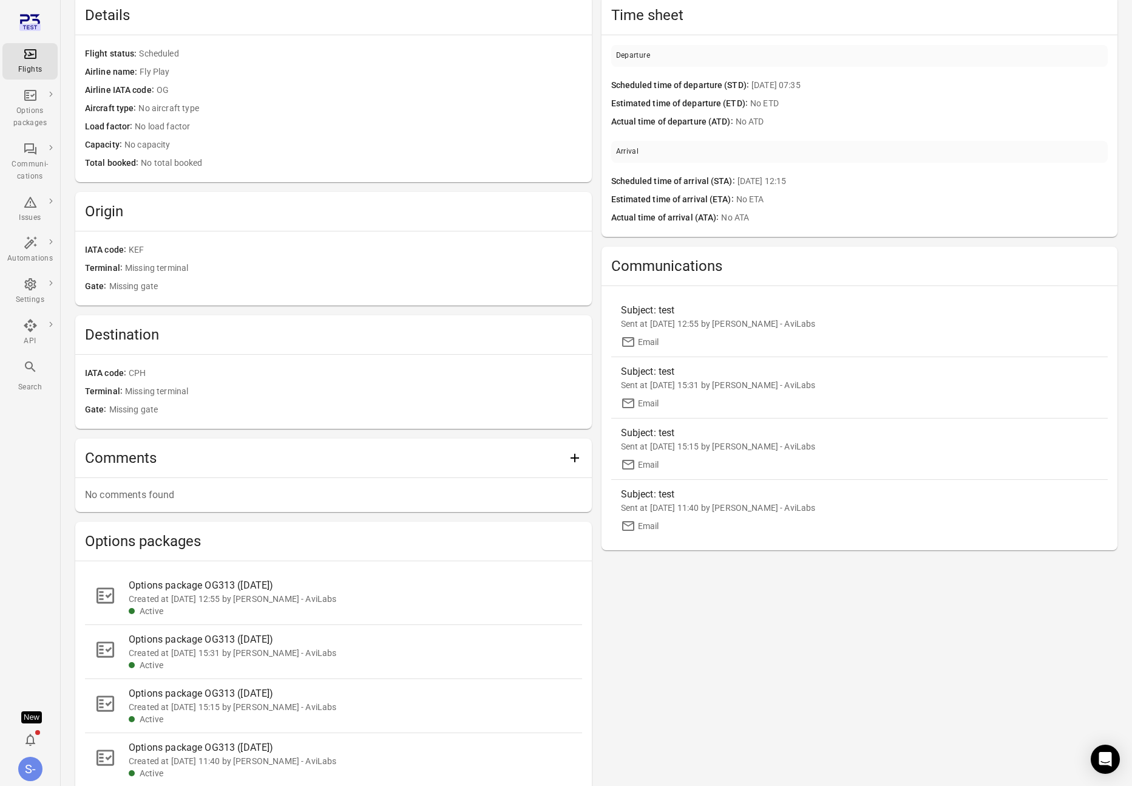
scroll to position [219, 0]
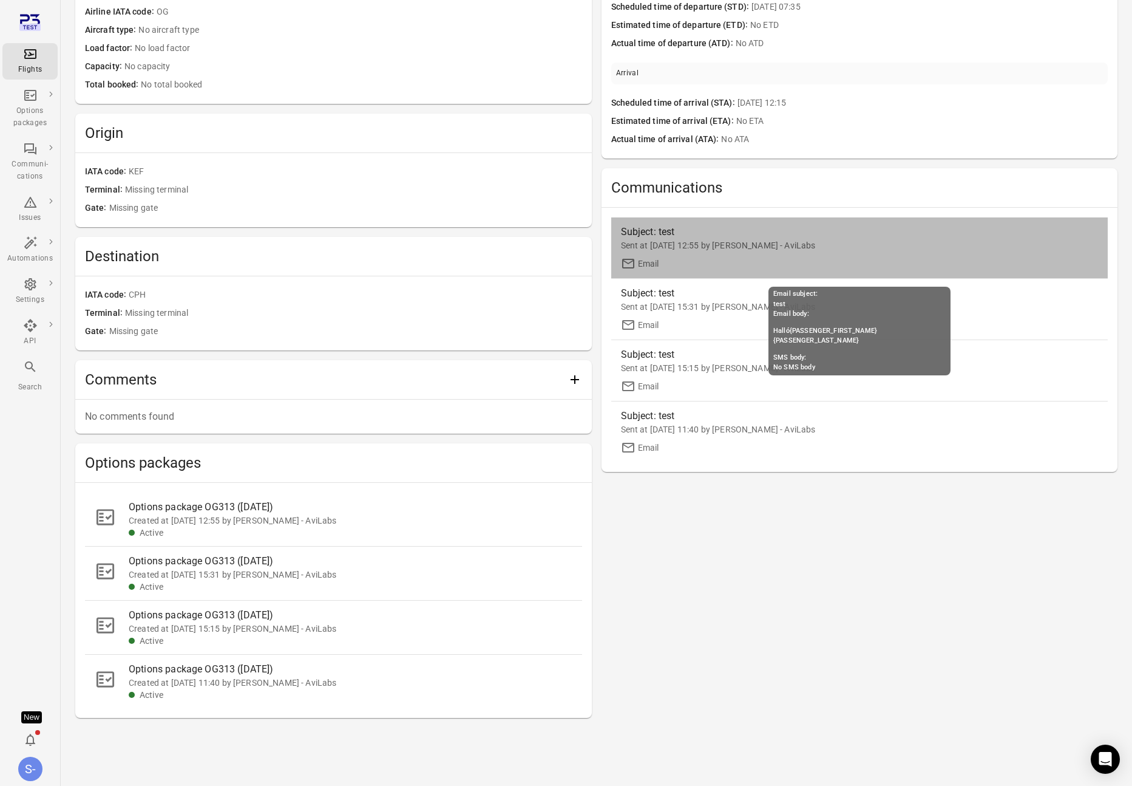
click at [726, 231] on div "Subject: test" at bounding box center [800, 232] width 358 height 15
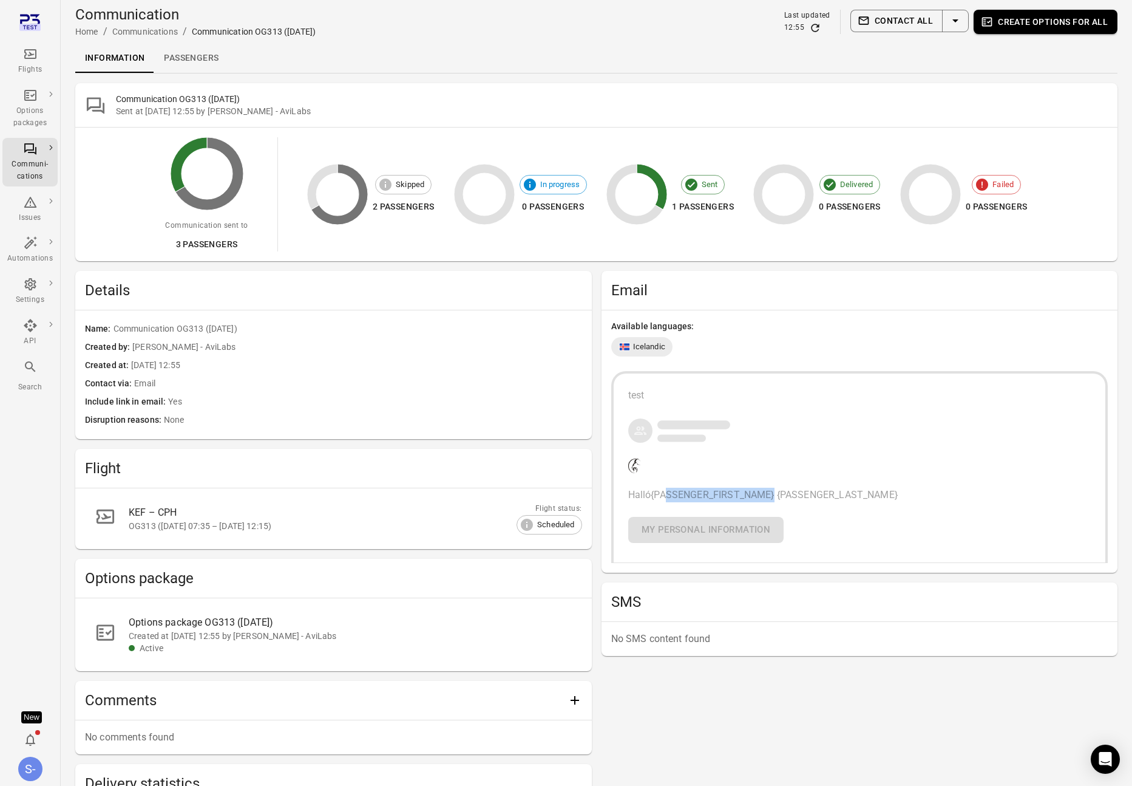
drag, startPoint x: 777, startPoint y: 495, endPoint x: 667, endPoint y: 497, distance: 110.5
click at [667, 497] on span "{PASSENGER_FIRST_NAME}" at bounding box center [712, 495] width 123 height 12
click at [695, 494] on span "{PASSENGER_FIRST_NAME}" at bounding box center [712, 495] width 123 height 12
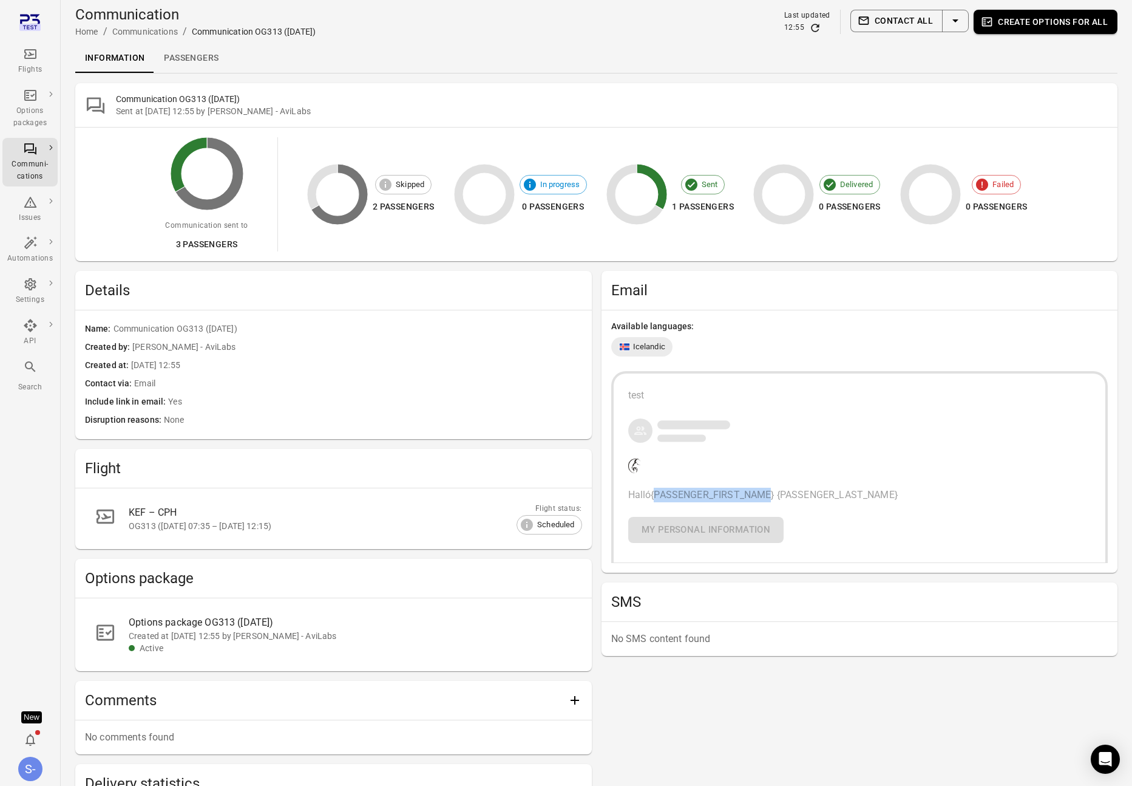
copy span "PASSENGER_FIRST_NAME"
